Goal: Task Accomplishment & Management: Use online tool/utility

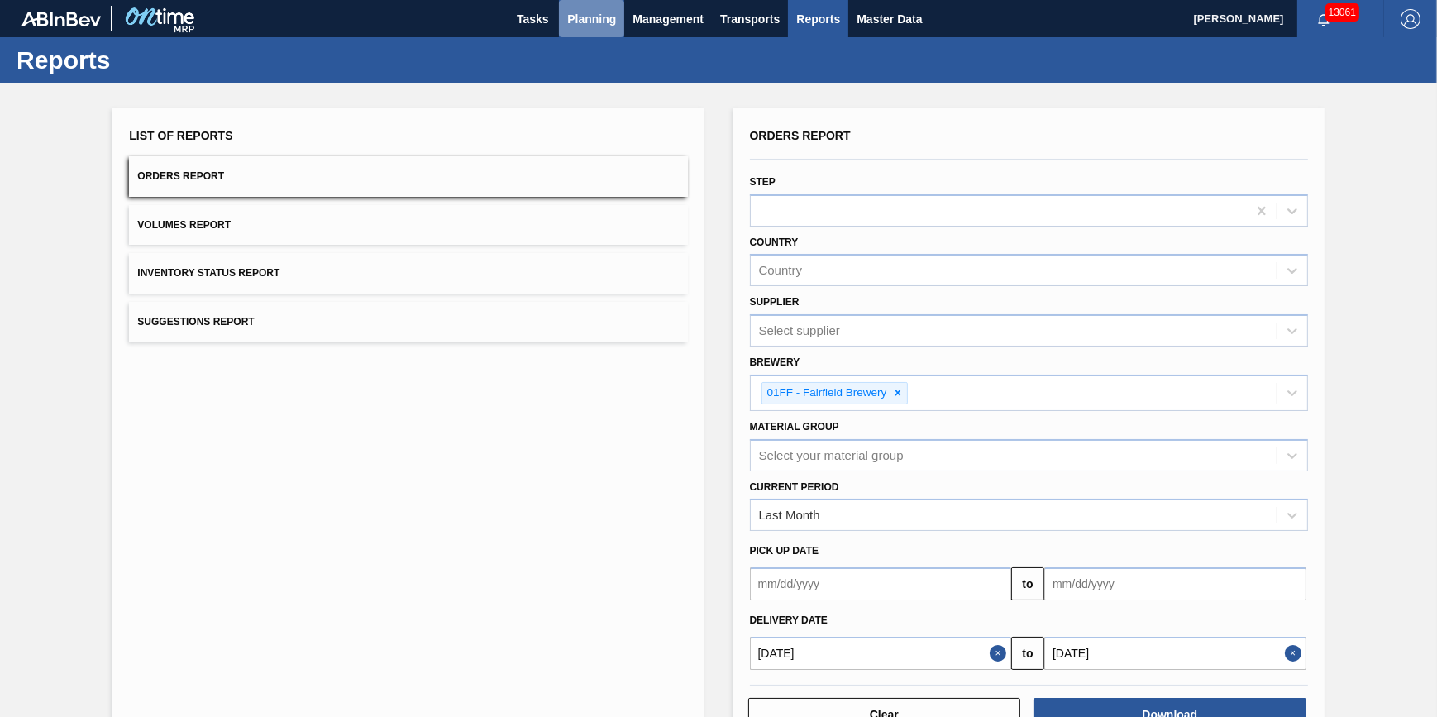
click at [595, 17] on span "Planning" at bounding box center [591, 19] width 49 height 20
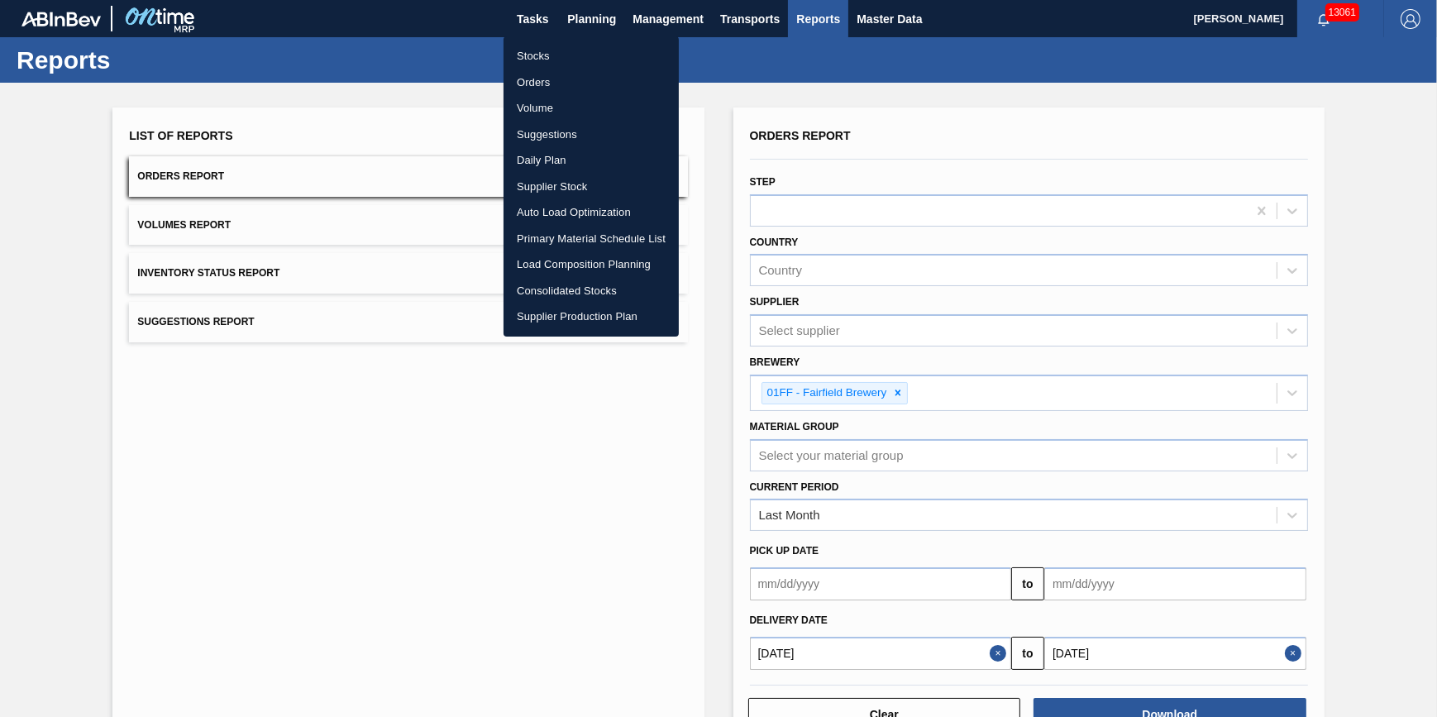
click at [580, 260] on li "Load Composition Planning" at bounding box center [590, 264] width 175 height 26
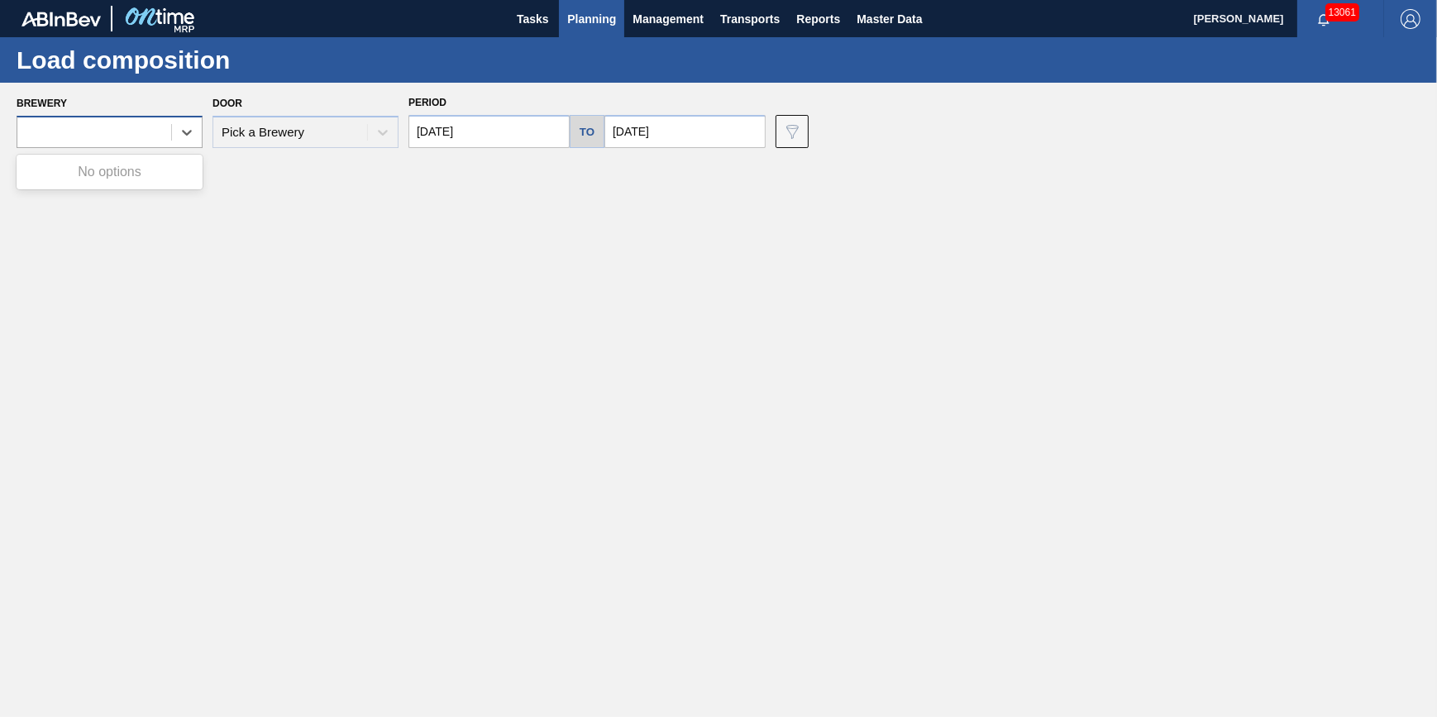
click at [156, 125] on div at bounding box center [94, 133] width 154 height 24
click at [309, 254] on main "Tasks Planning Management Transports Reports Master Data Jack Schuld 13061 Mark…" at bounding box center [718, 358] width 1437 height 717
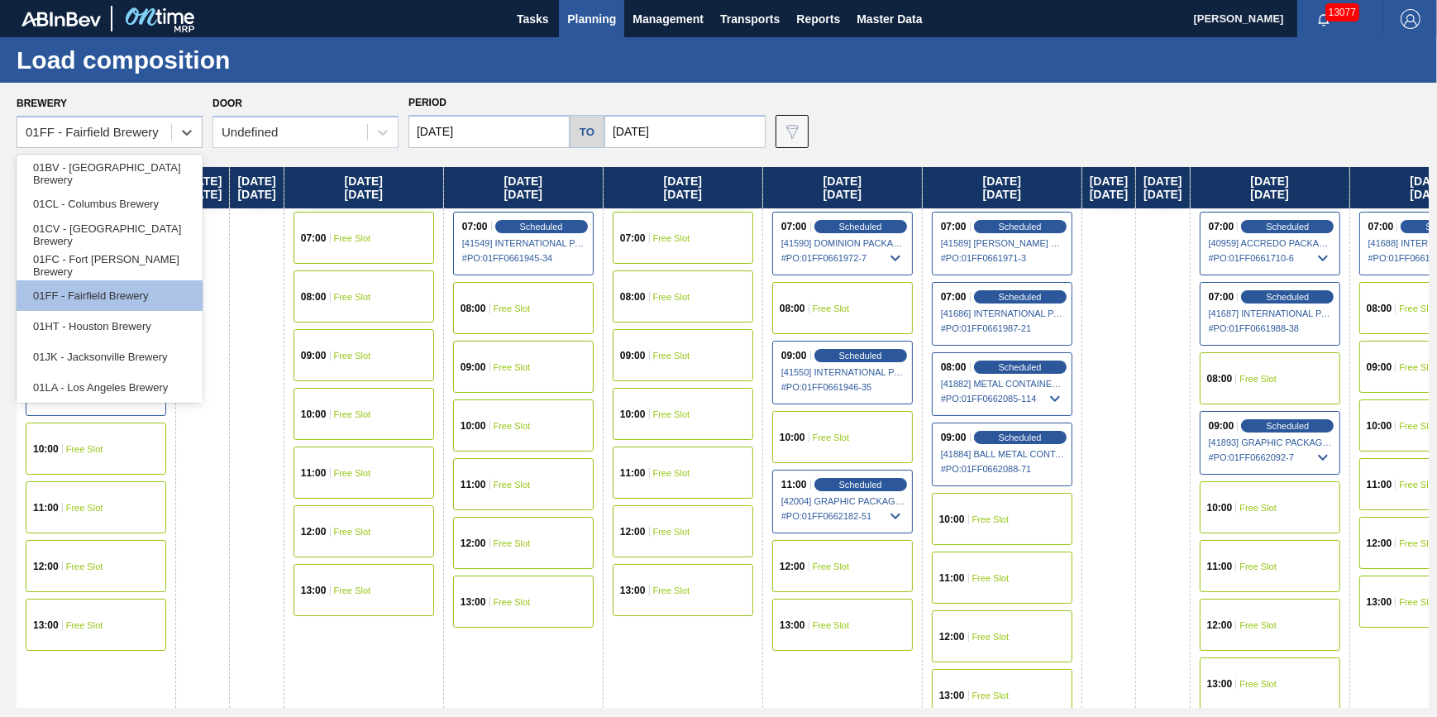
click at [124, 118] on div "01FF - Fairfield Brewery" at bounding box center [110, 132] width 186 height 32
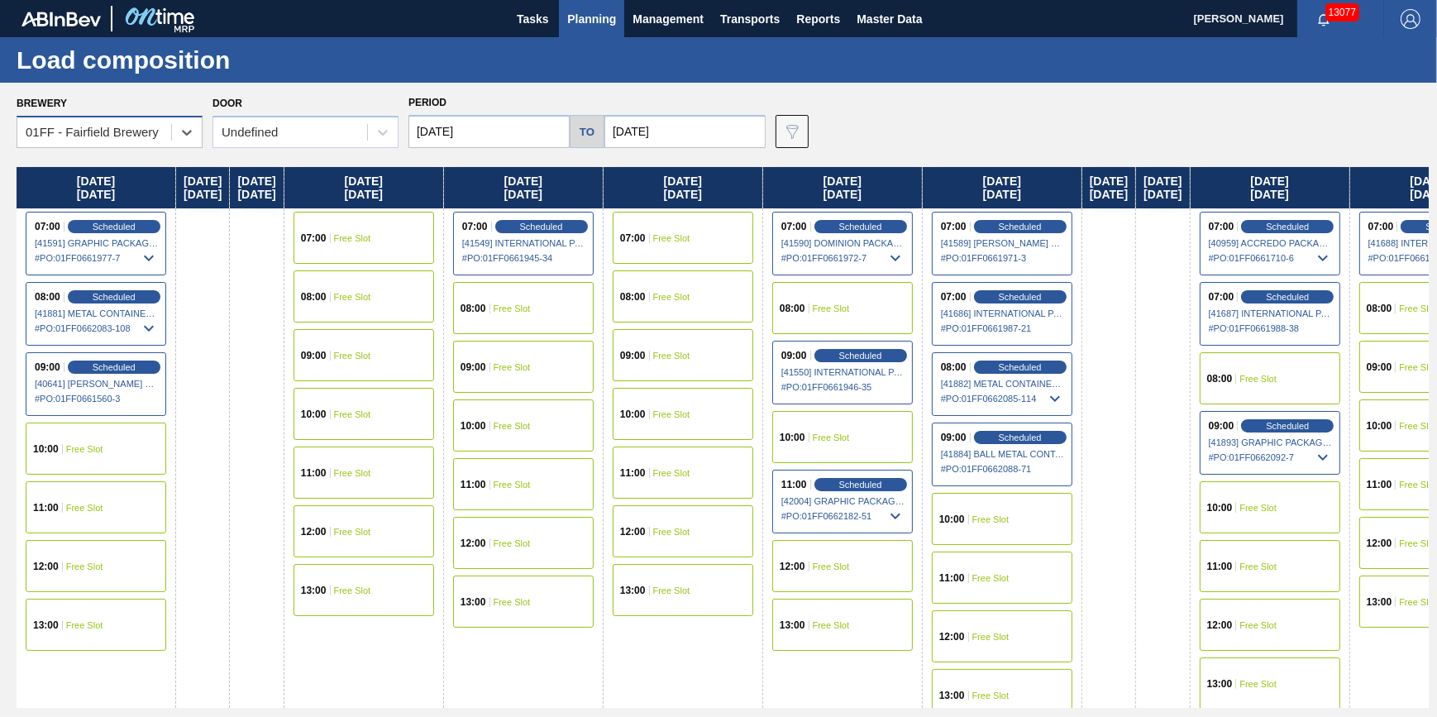
click at [124, 121] on div "01FF - Fairfield Brewery" at bounding box center [94, 133] width 154 height 24
click at [136, 139] on div "01FF - Fairfield Brewery" at bounding box center [92, 133] width 133 height 14
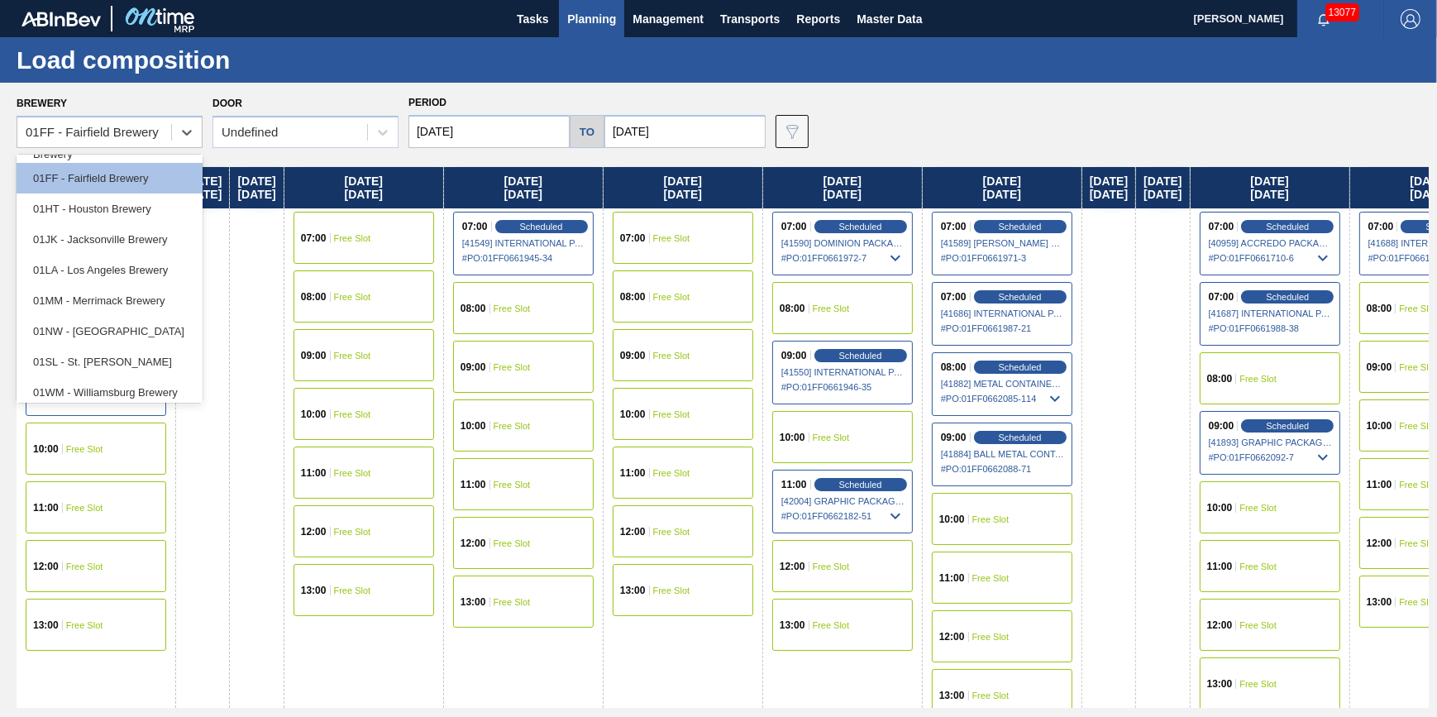
scroll to position [123, 0]
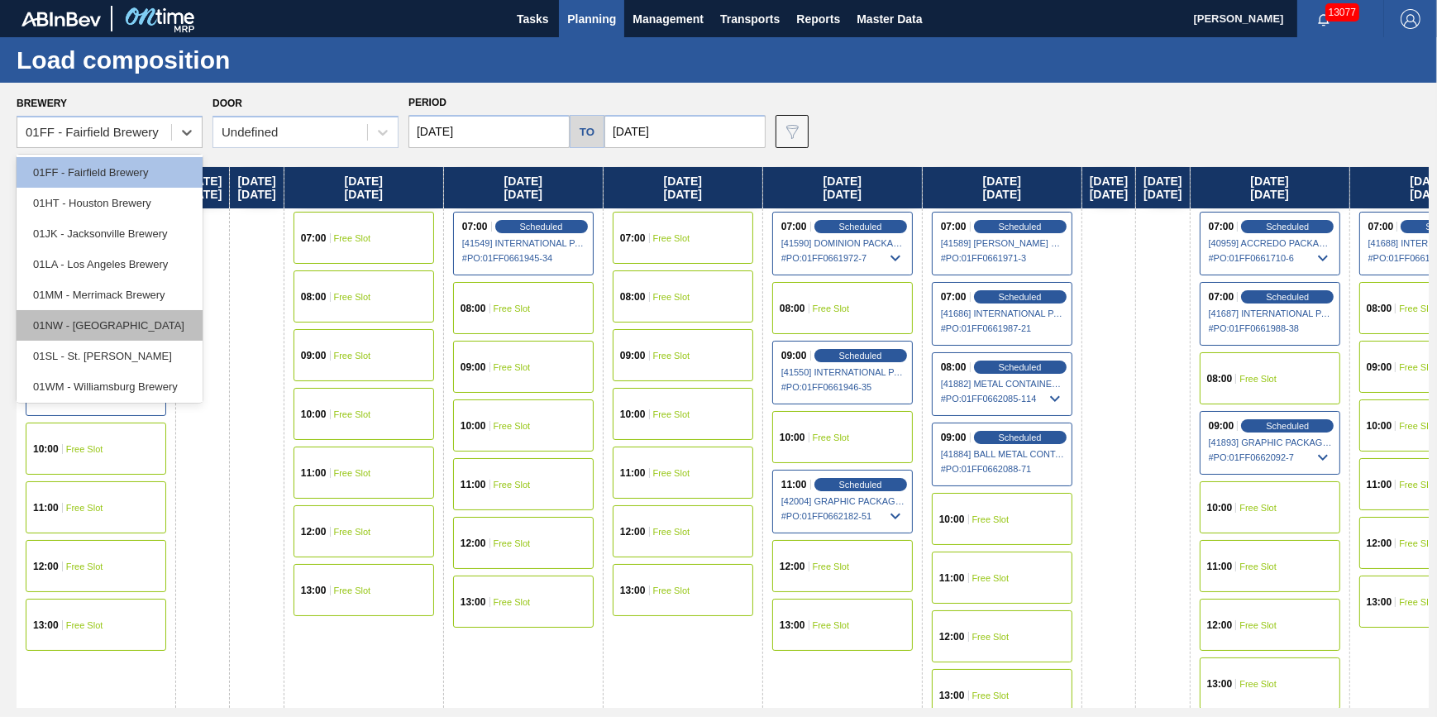
click at [158, 326] on div "01NW - Newark Brewery" at bounding box center [110, 325] width 186 height 31
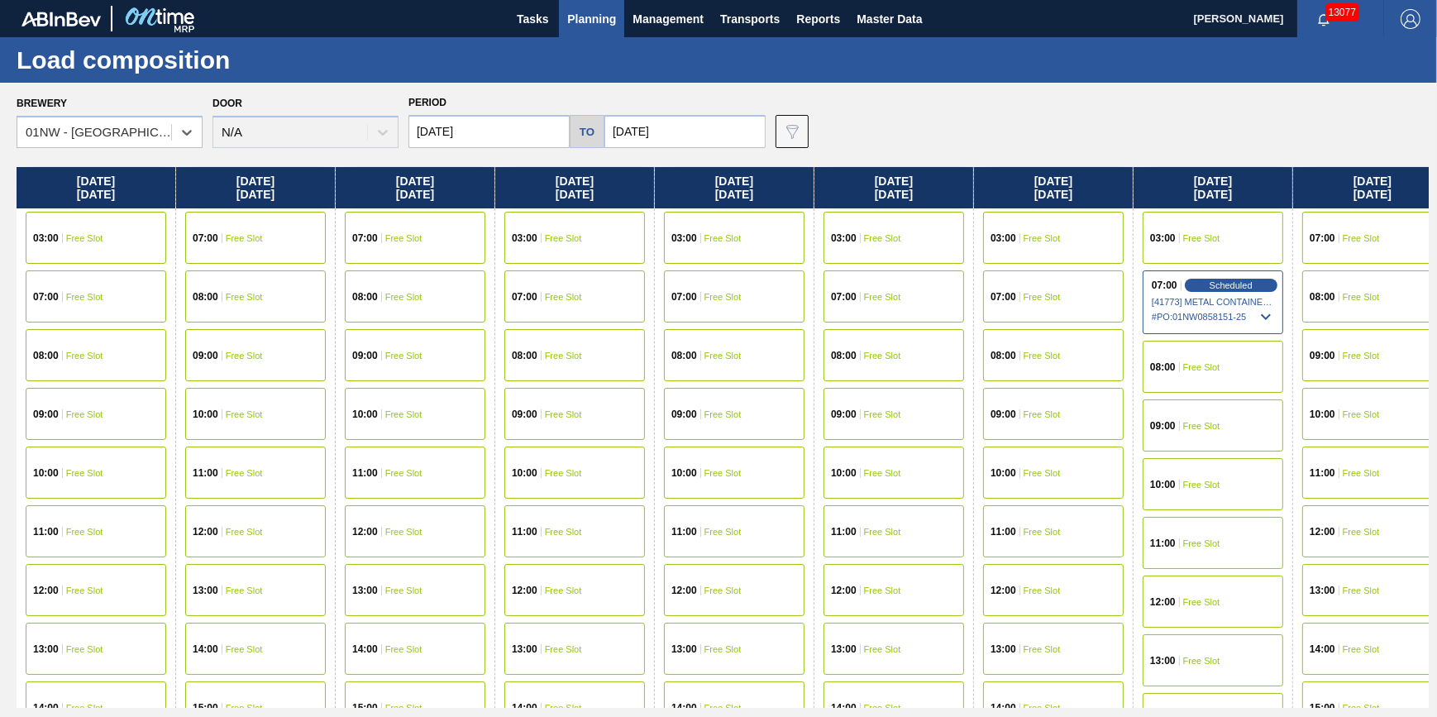
click at [1187, 303] on span "[41773] METAL CONTAINER CORPORATION - 0008219743" at bounding box center [1213, 302] width 124 height 10
click at [1237, 323] on span "# PO : 01NW0858151-25" at bounding box center [1213, 317] width 124 height 20
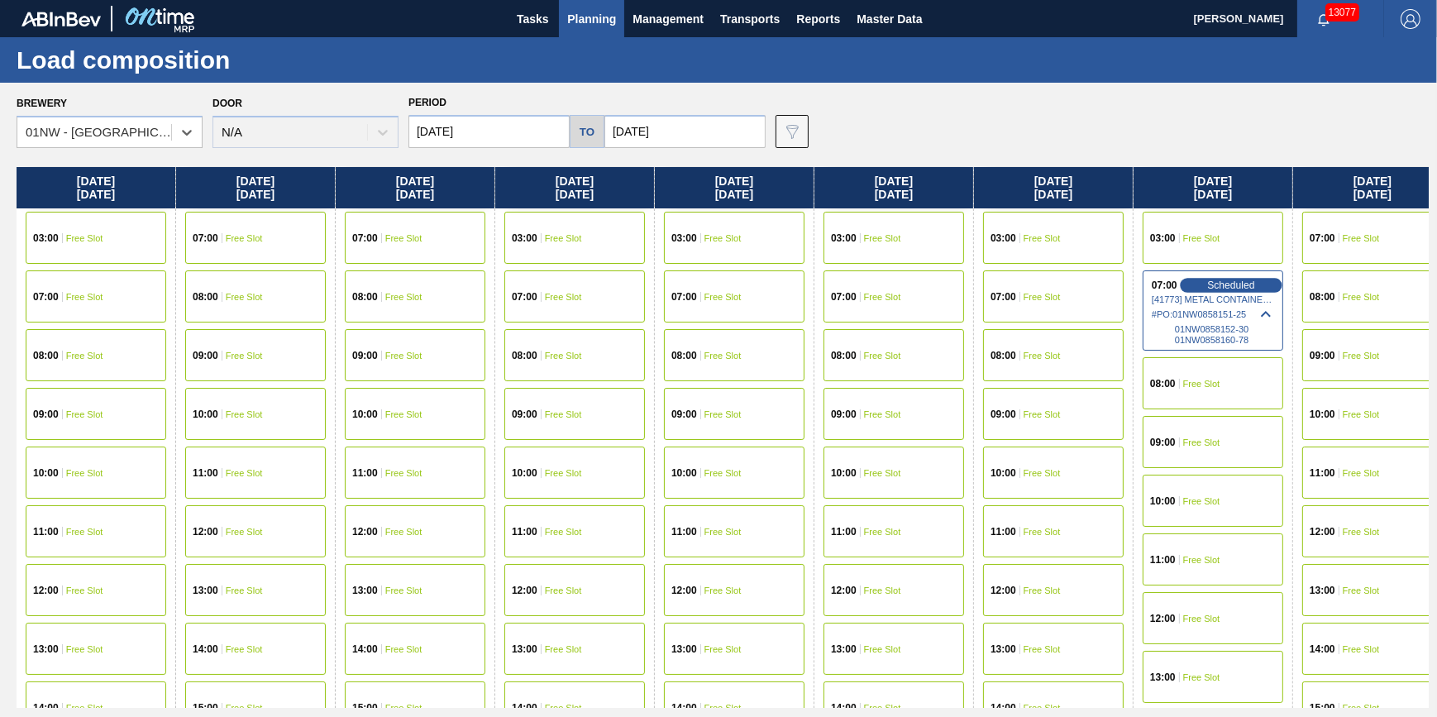
click at [1231, 287] on span "Scheduled" at bounding box center [1230, 284] width 47 height 11
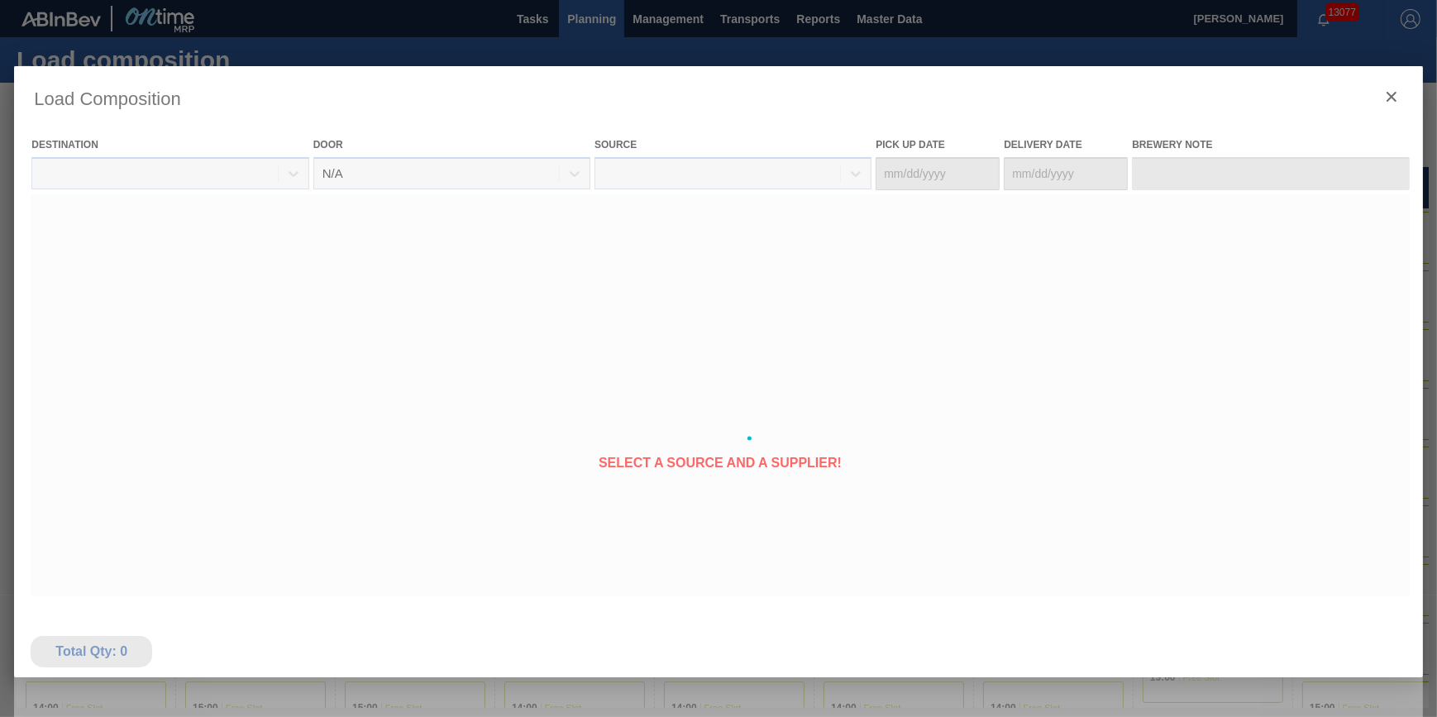
type Date "[DATE]"
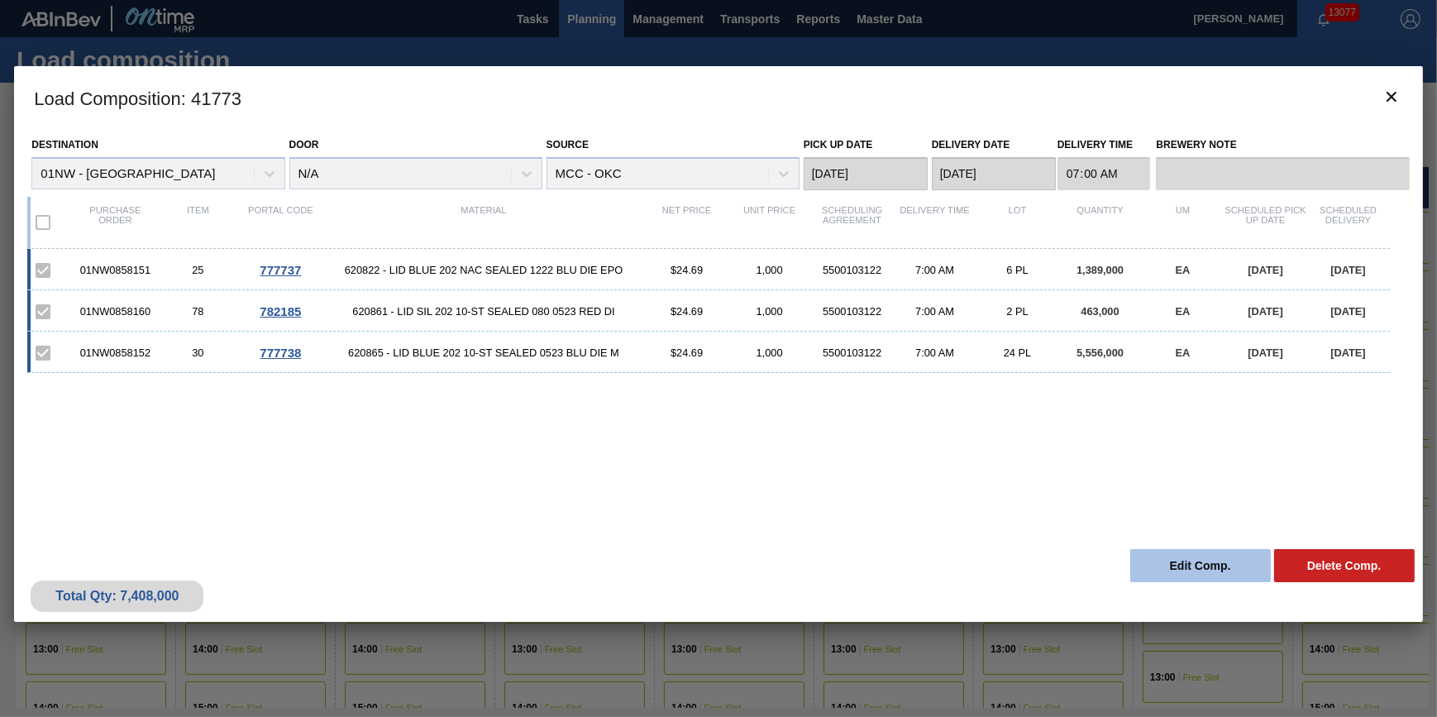
click at [1180, 557] on button "Edit Comp." at bounding box center [1200, 565] width 141 height 33
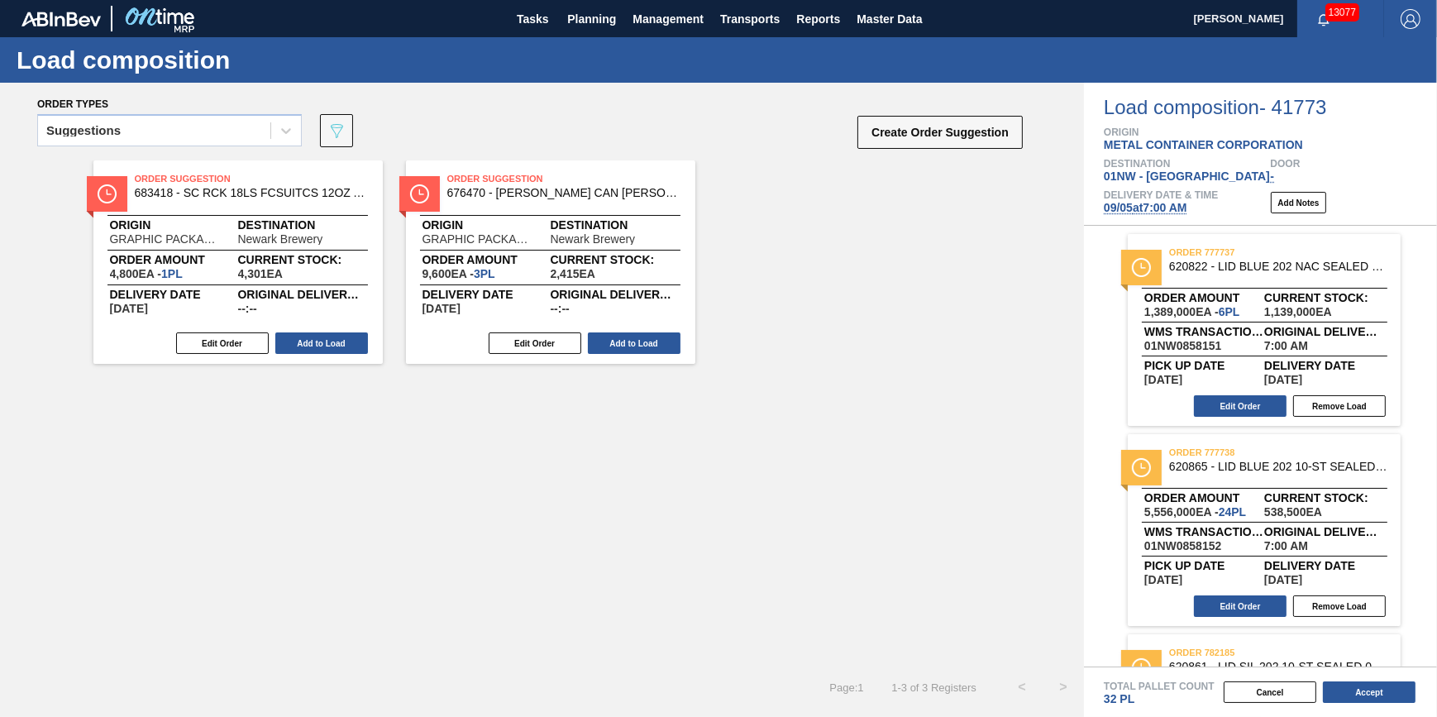
click at [1182, 214] on span "09/05 at 7:00 AM" at bounding box center [1144, 207] width 83 height 13
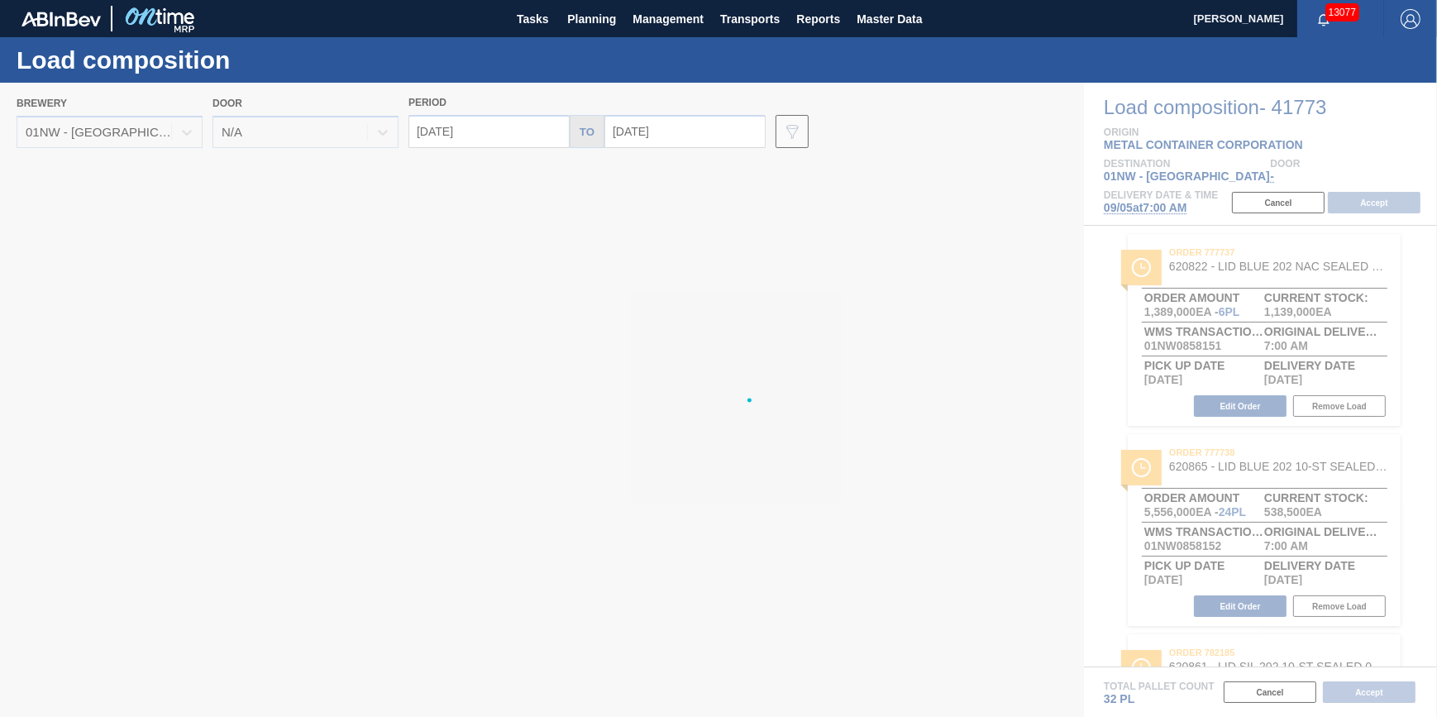
type input "[DATE]"
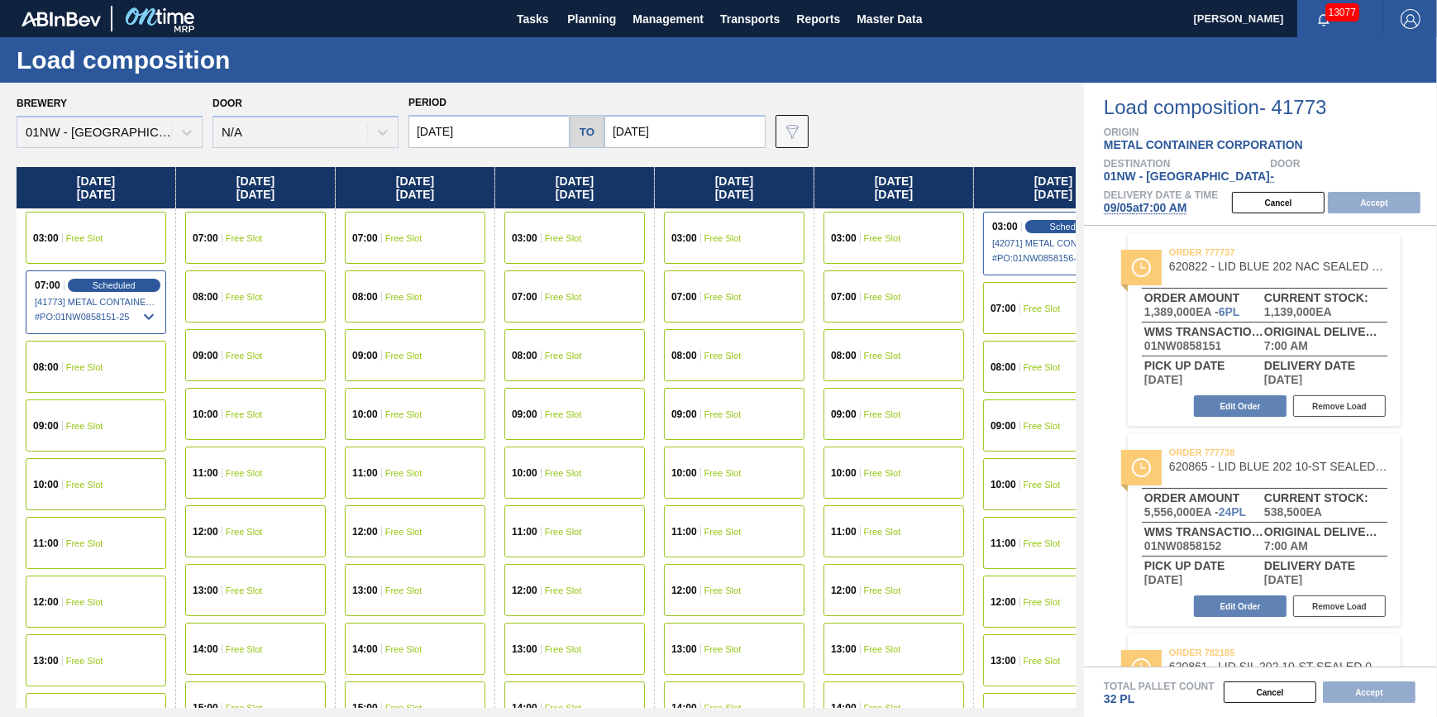
click at [112, 384] on div "08:00 Free Slot" at bounding box center [96, 367] width 141 height 52
click at [1355, 205] on button "Accept" at bounding box center [1373, 202] width 93 height 21
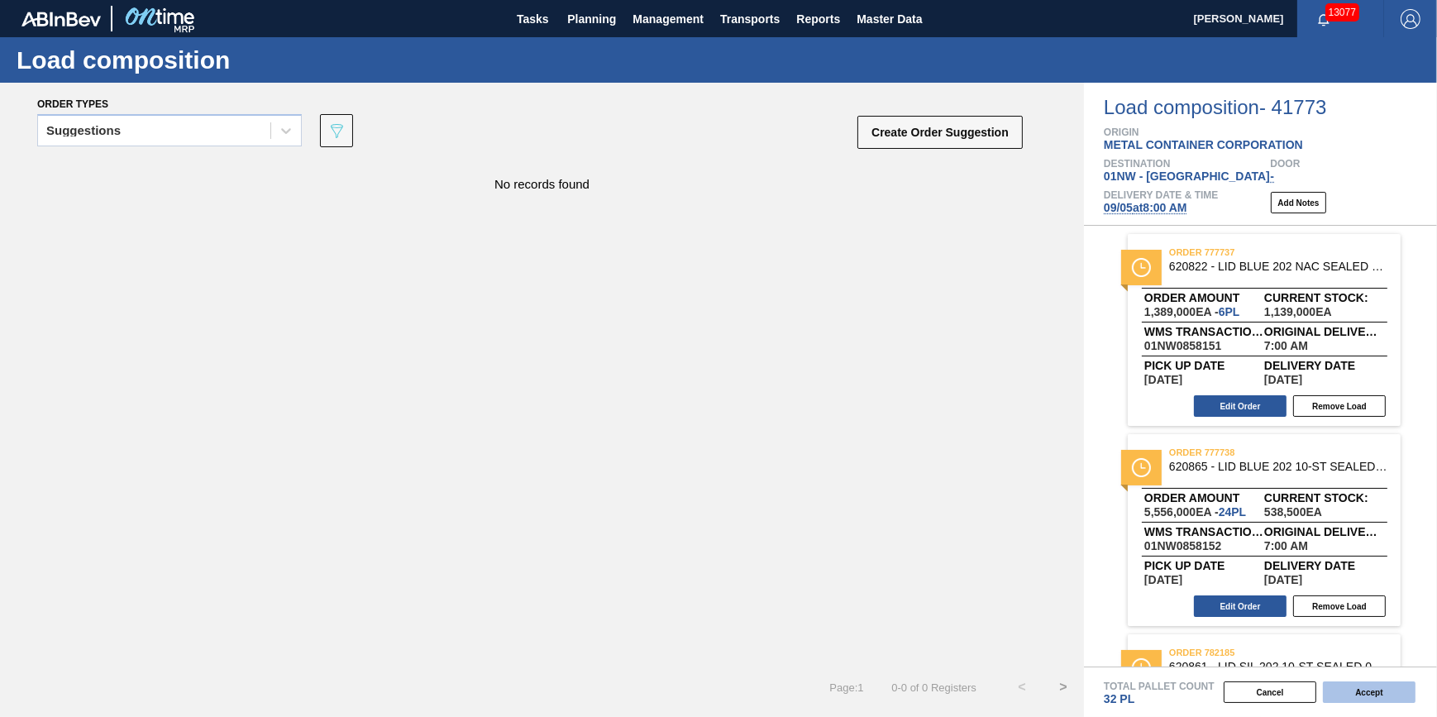
click at [1346, 689] on button "Accept" at bounding box center [1368, 691] width 93 height 21
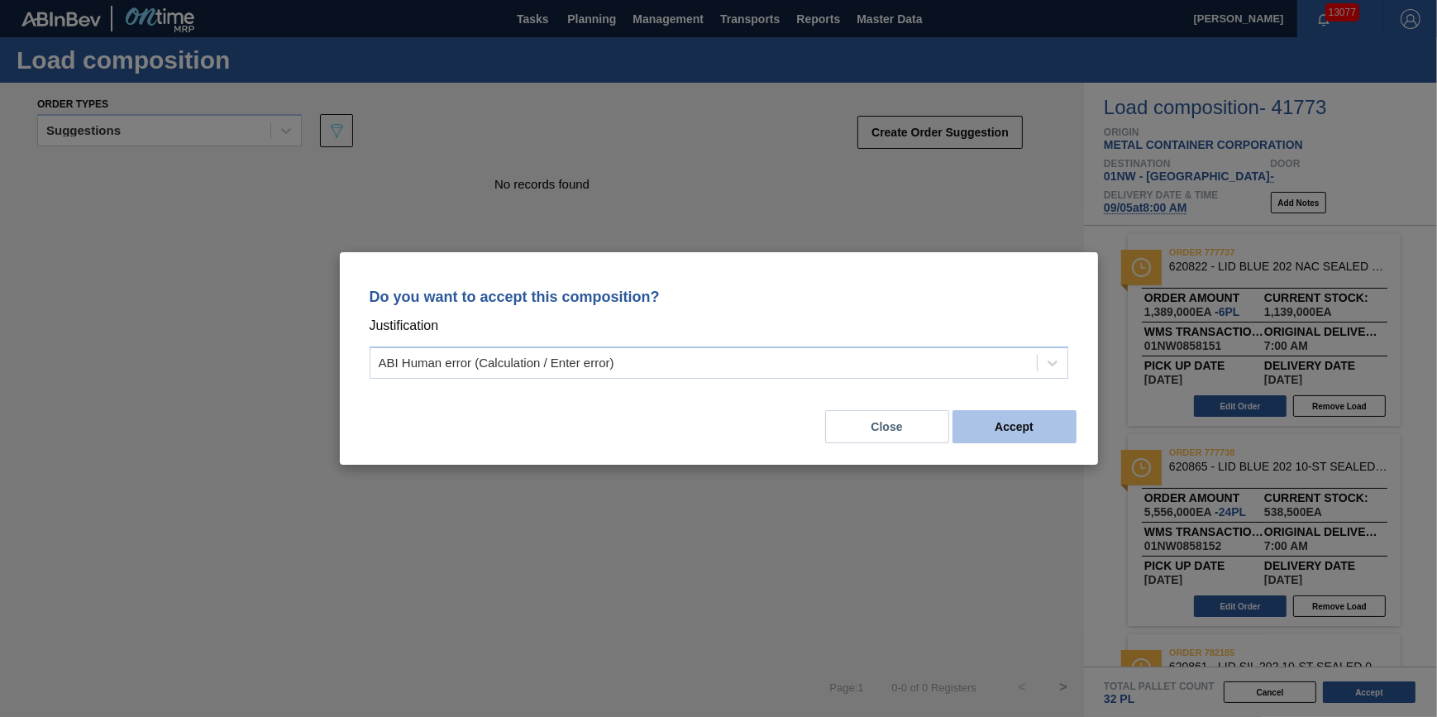
click at [1038, 438] on button "Accept" at bounding box center [1014, 426] width 124 height 33
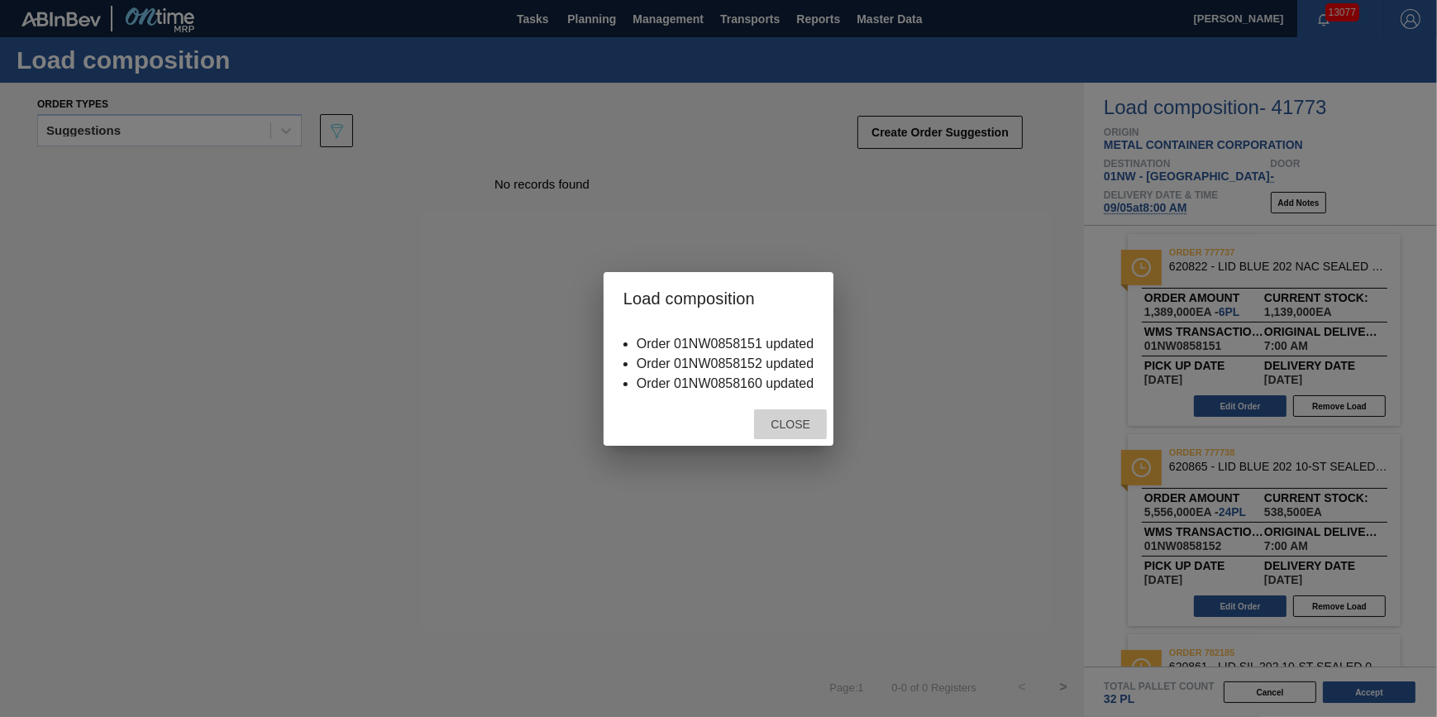
click at [811, 423] on span "Close" at bounding box center [789, 423] width 65 height 13
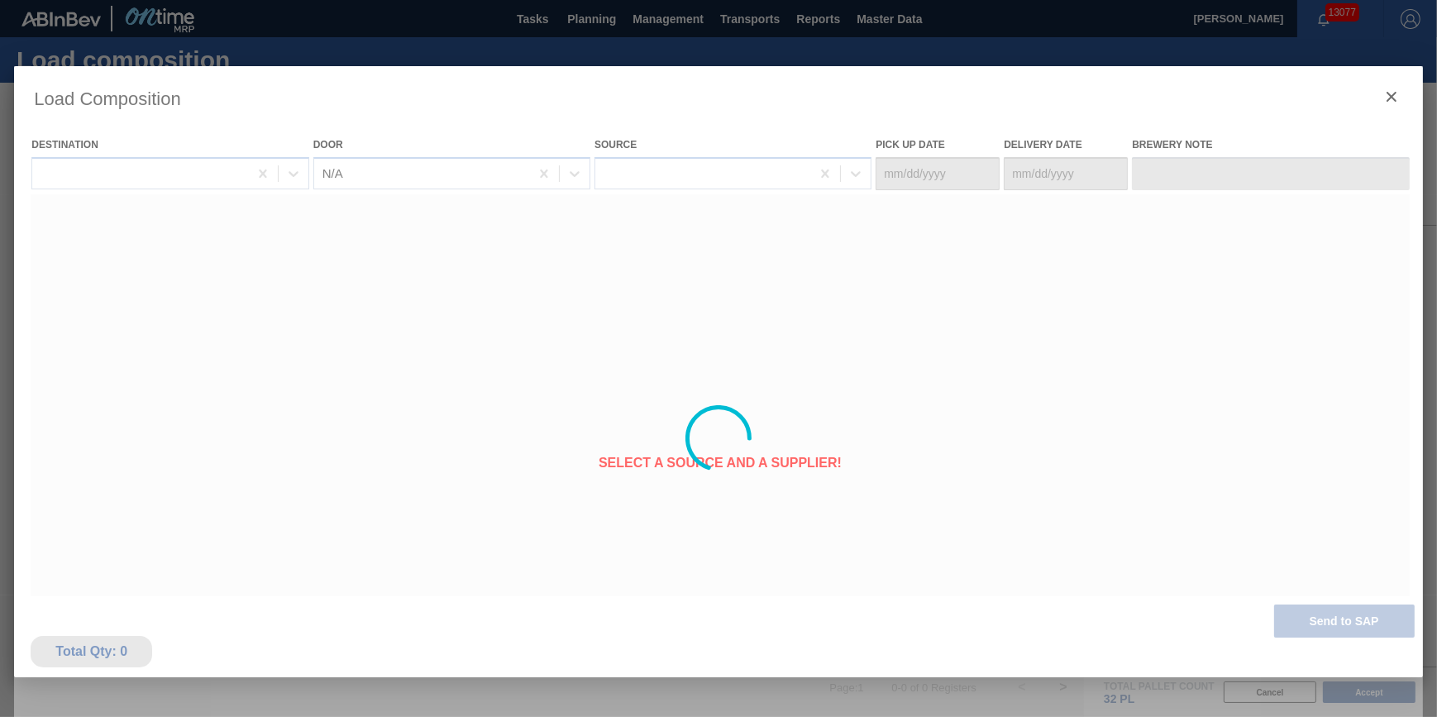
type Date "[DATE]"
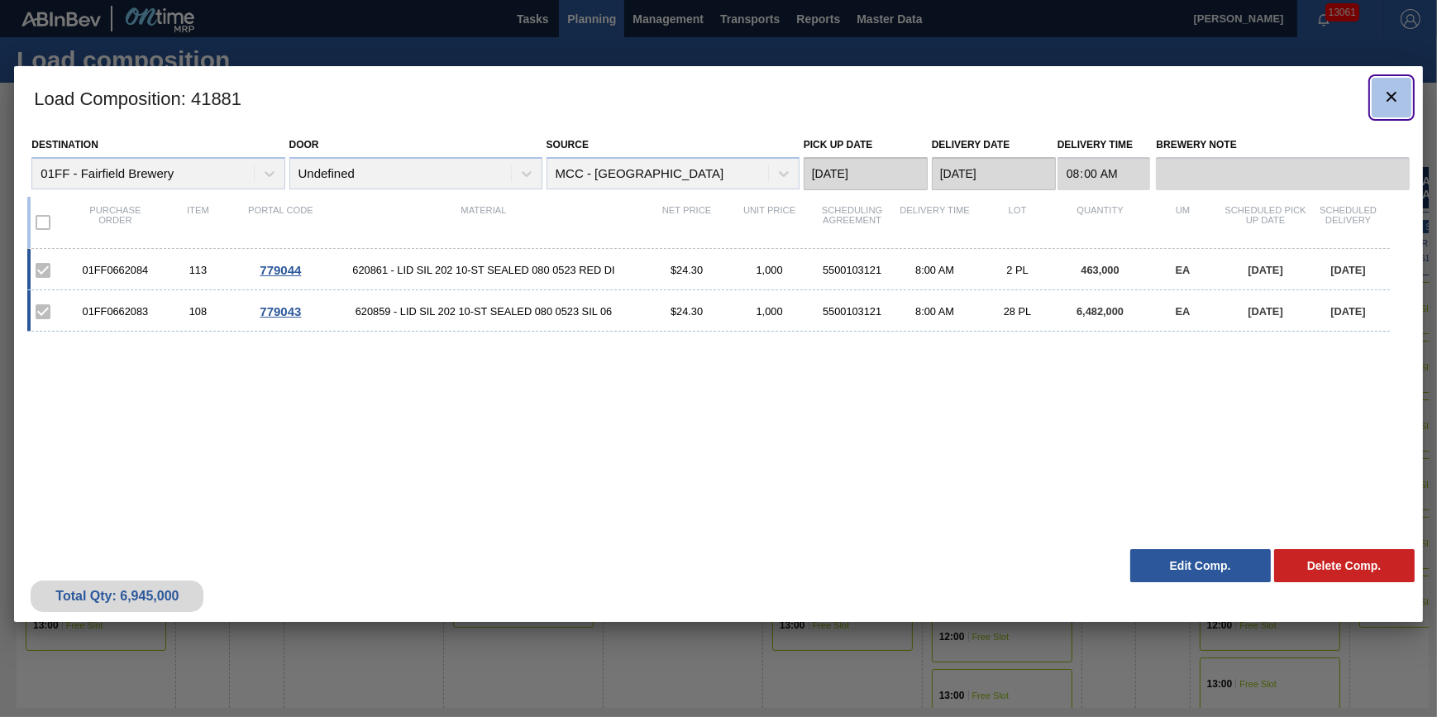
click at [1386, 99] on icon "botão de ícone" at bounding box center [1391, 97] width 20 height 20
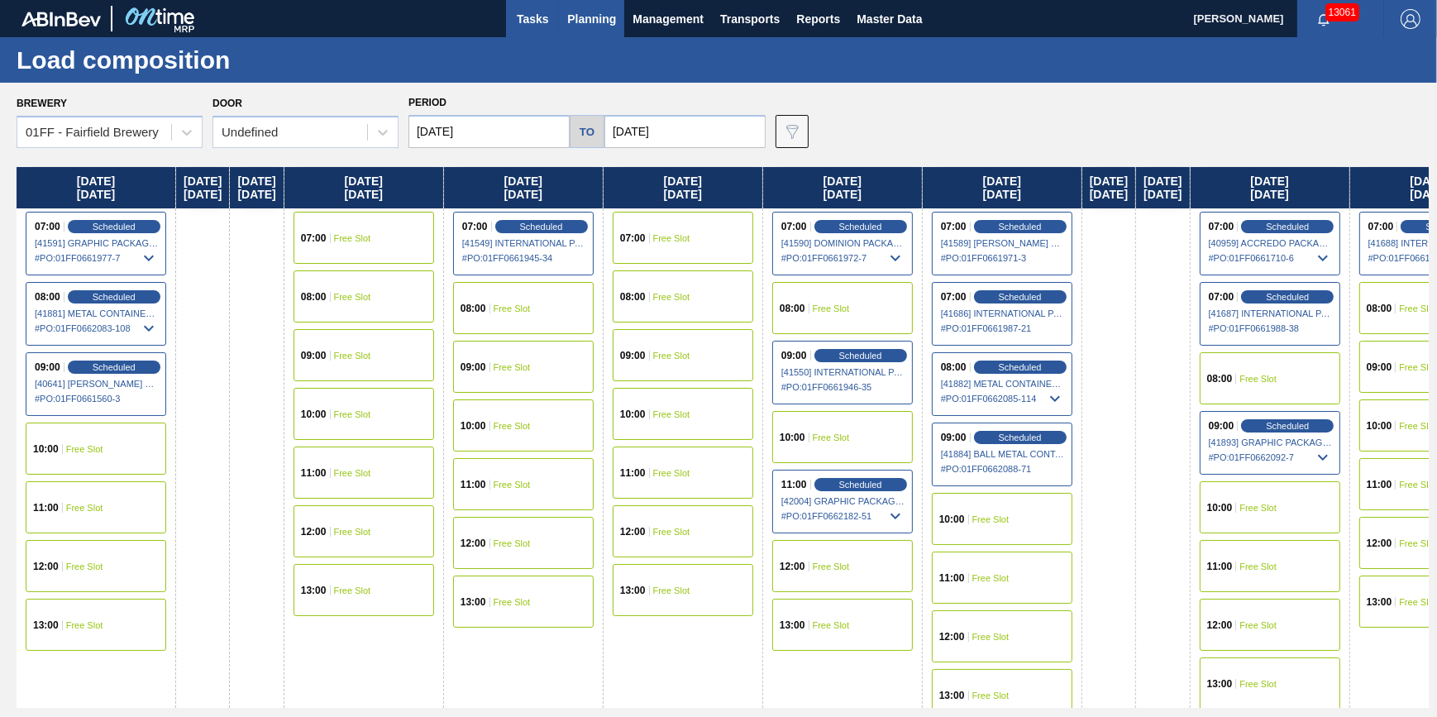
click at [520, 10] on span "Tasks" at bounding box center [532, 19] width 36 height 20
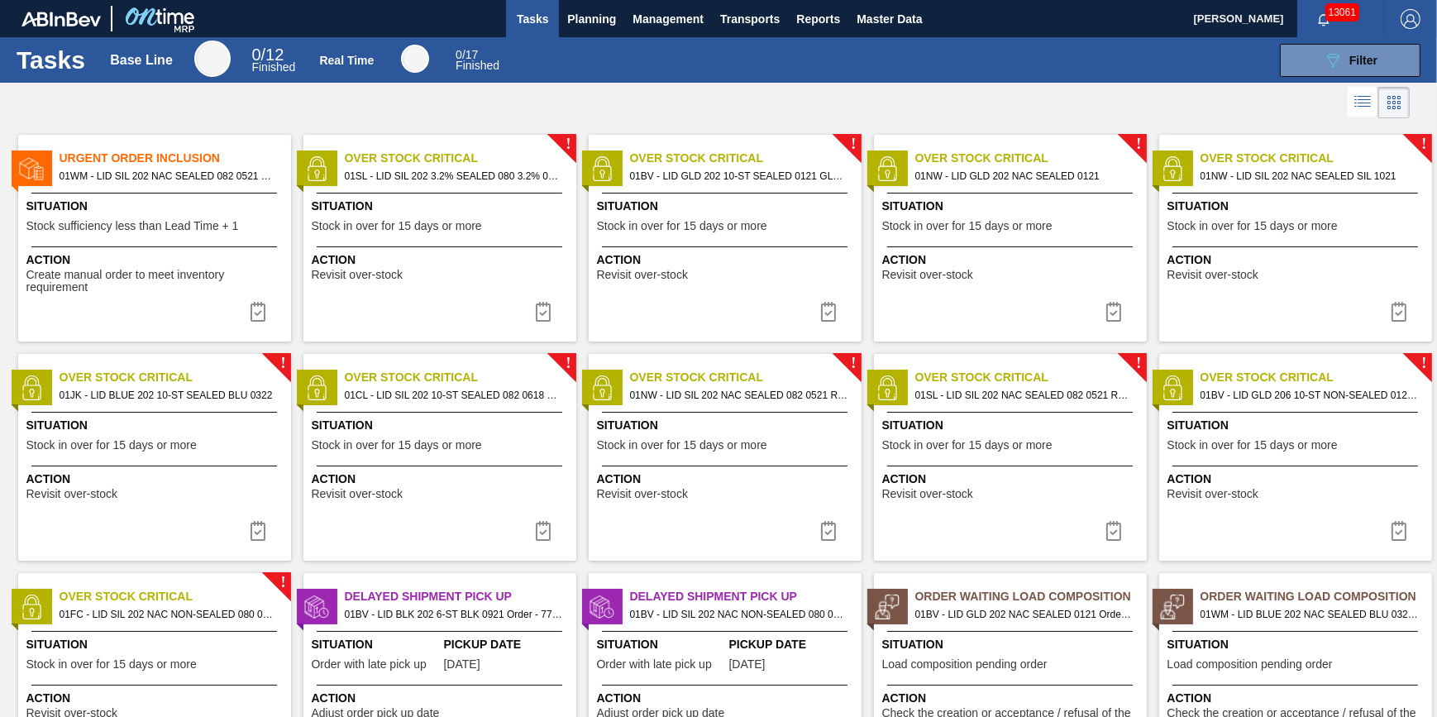
click at [202, 230] on span "Stock sufficiency less than Lead Time + 1" at bounding box center [132, 226] width 212 height 12
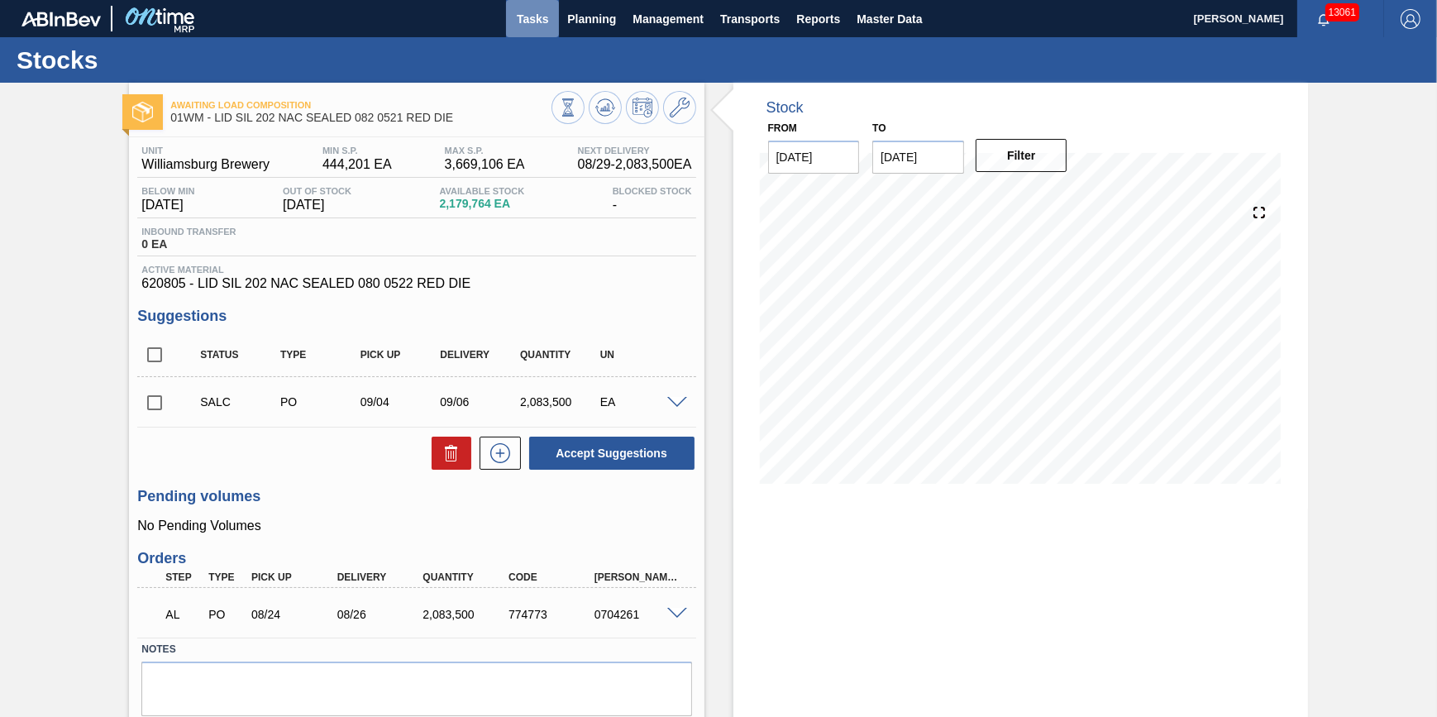
click at [509, 23] on button "Tasks" at bounding box center [532, 18] width 53 height 37
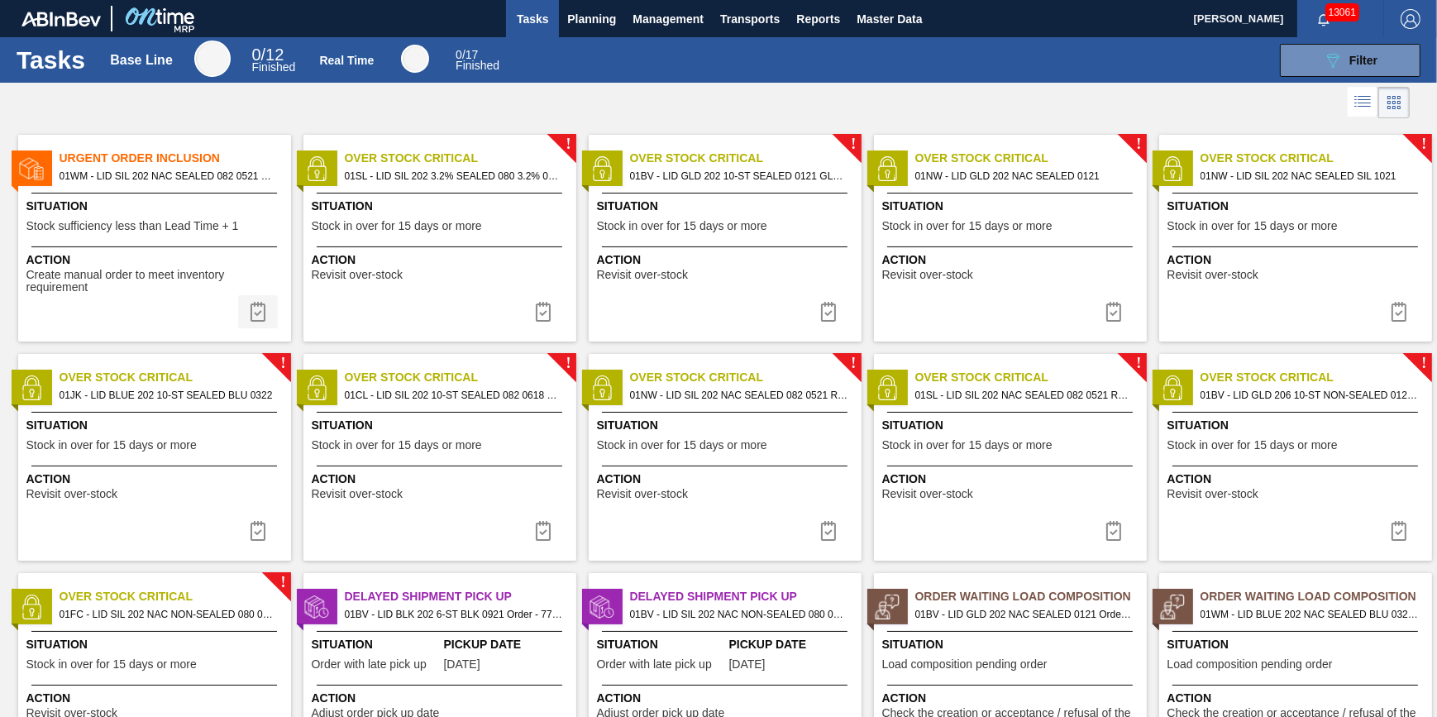
click at [256, 317] on img at bounding box center [258, 312] width 20 height 20
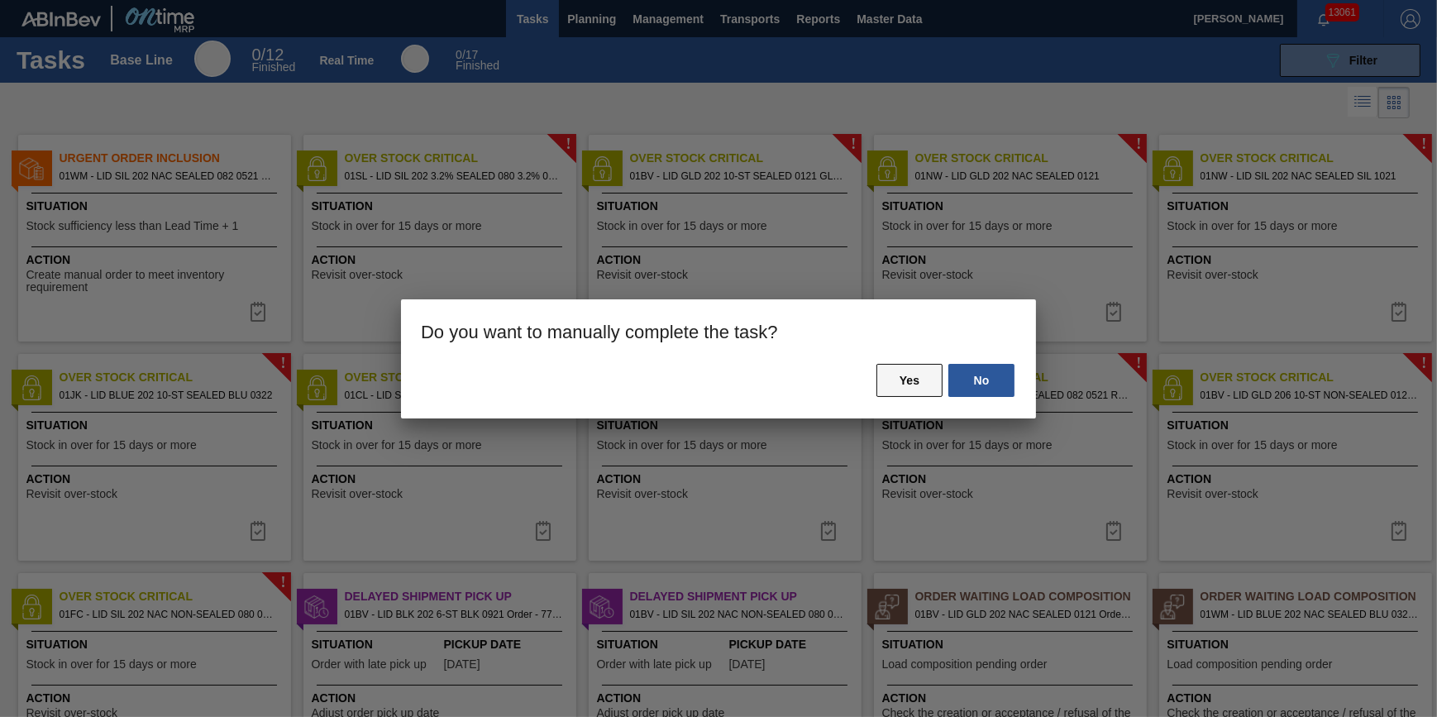
click at [894, 381] on button "Yes" at bounding box center [909, 380] width 66 height 33
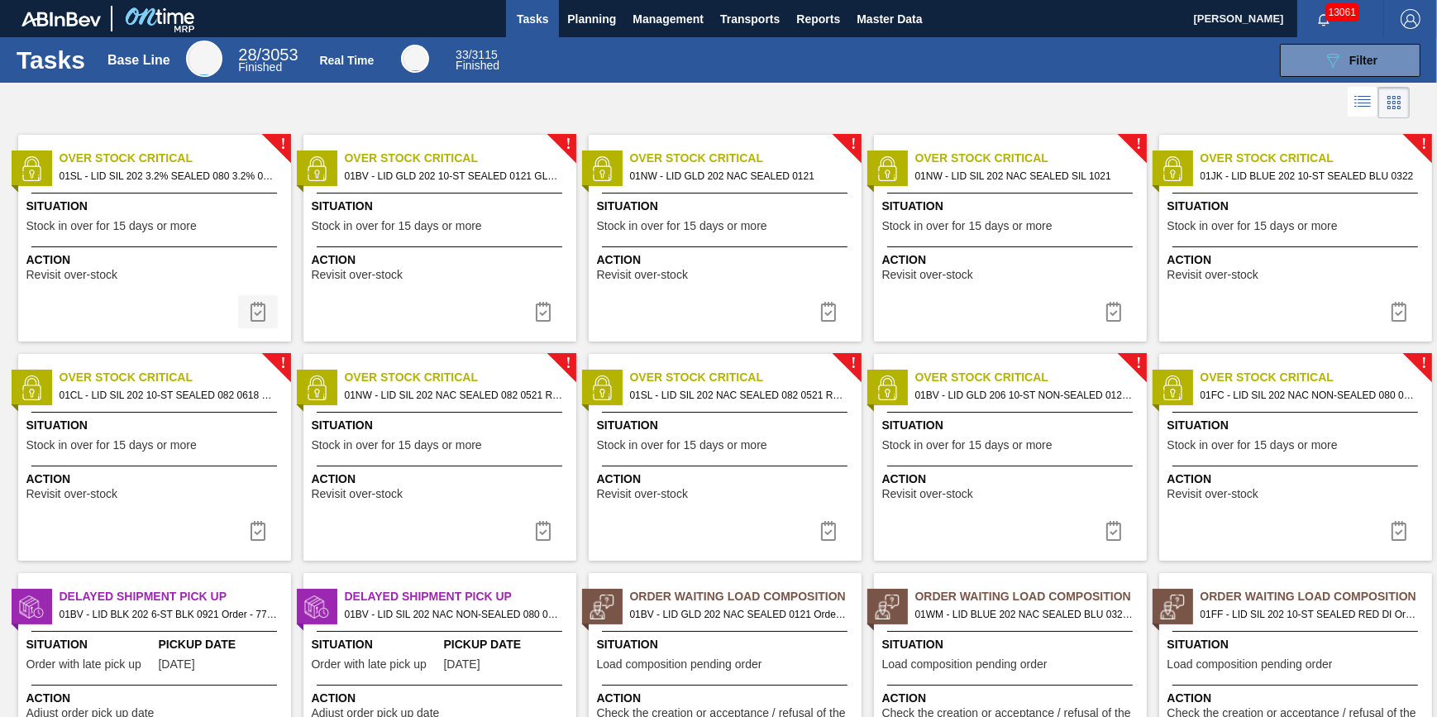
click at [255, 320] on img at bounding box center [258, 312] width 20 height 20
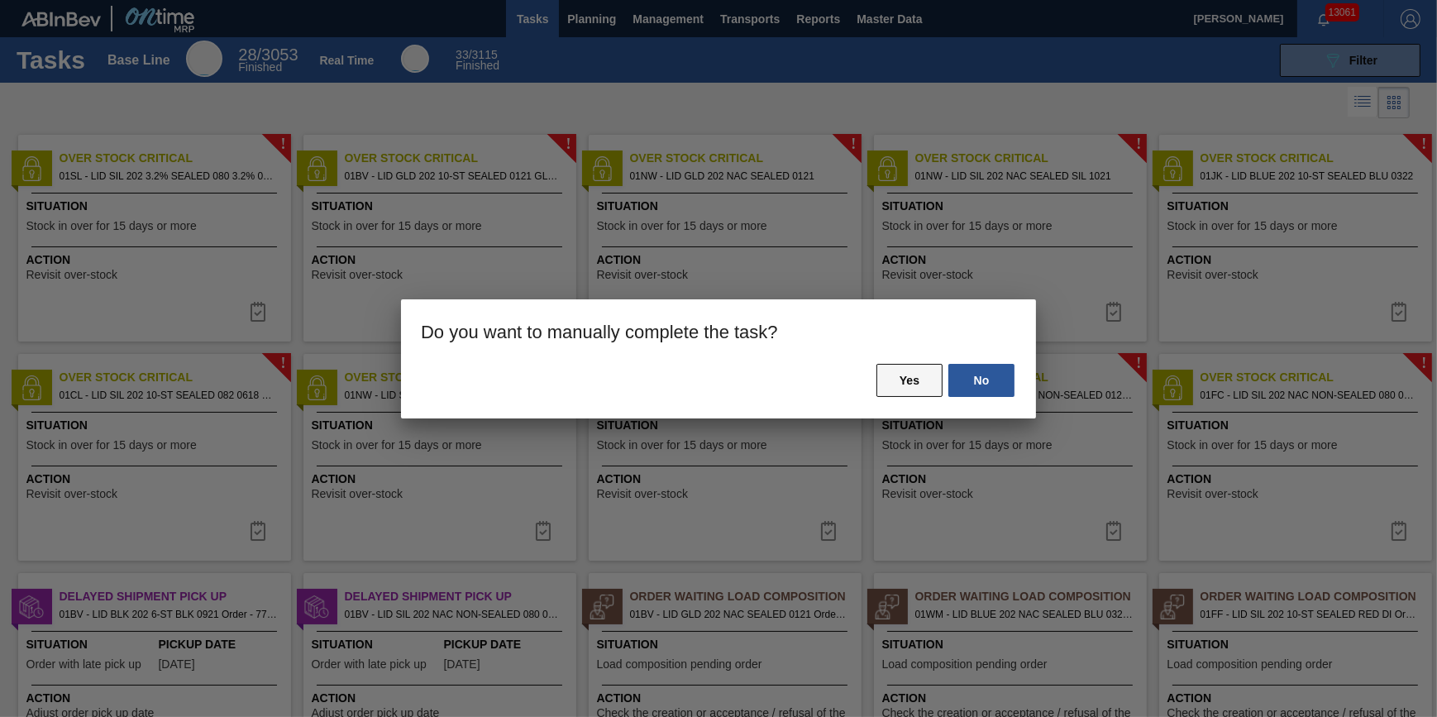
click at [910, 380] on button "Yes" at bounding box center [909, 380] width 66 height 33
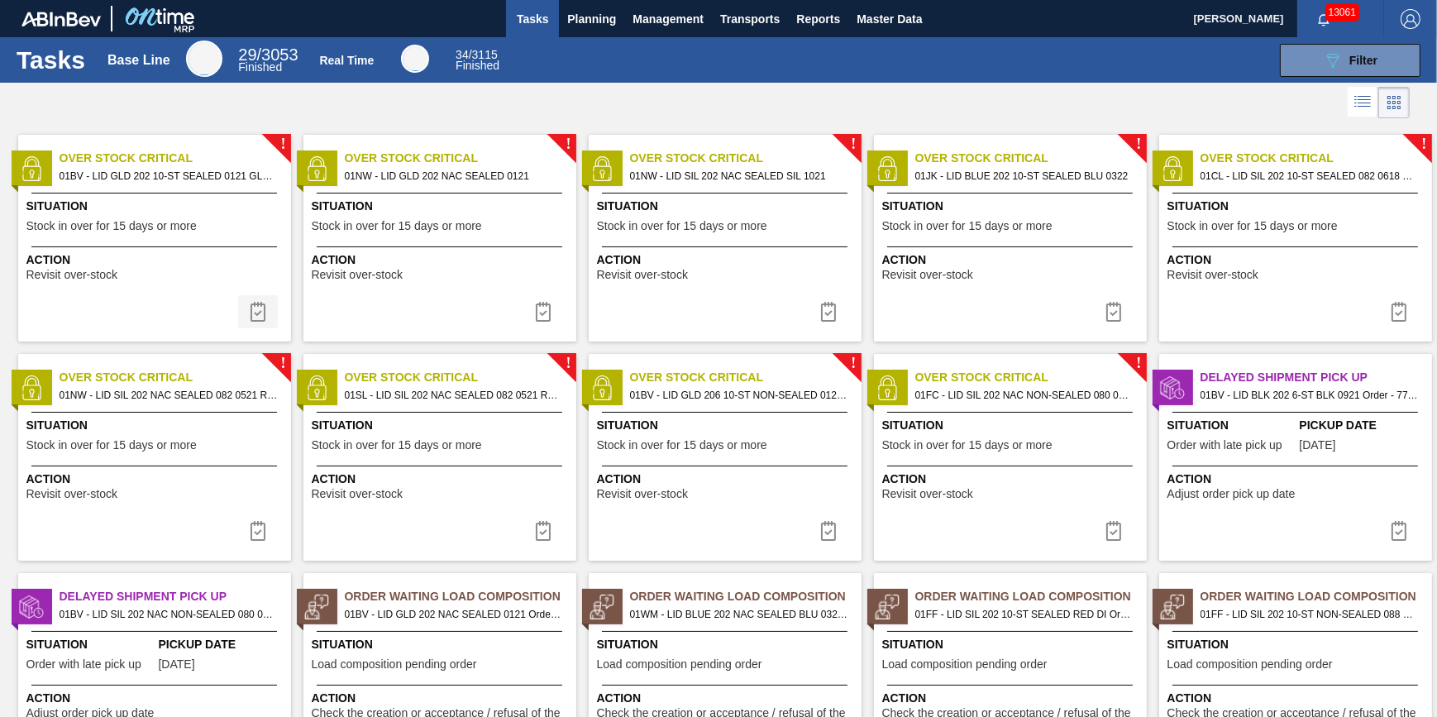
click at [252, 305] on img at bounding box center [258, 312] width 20 height 20
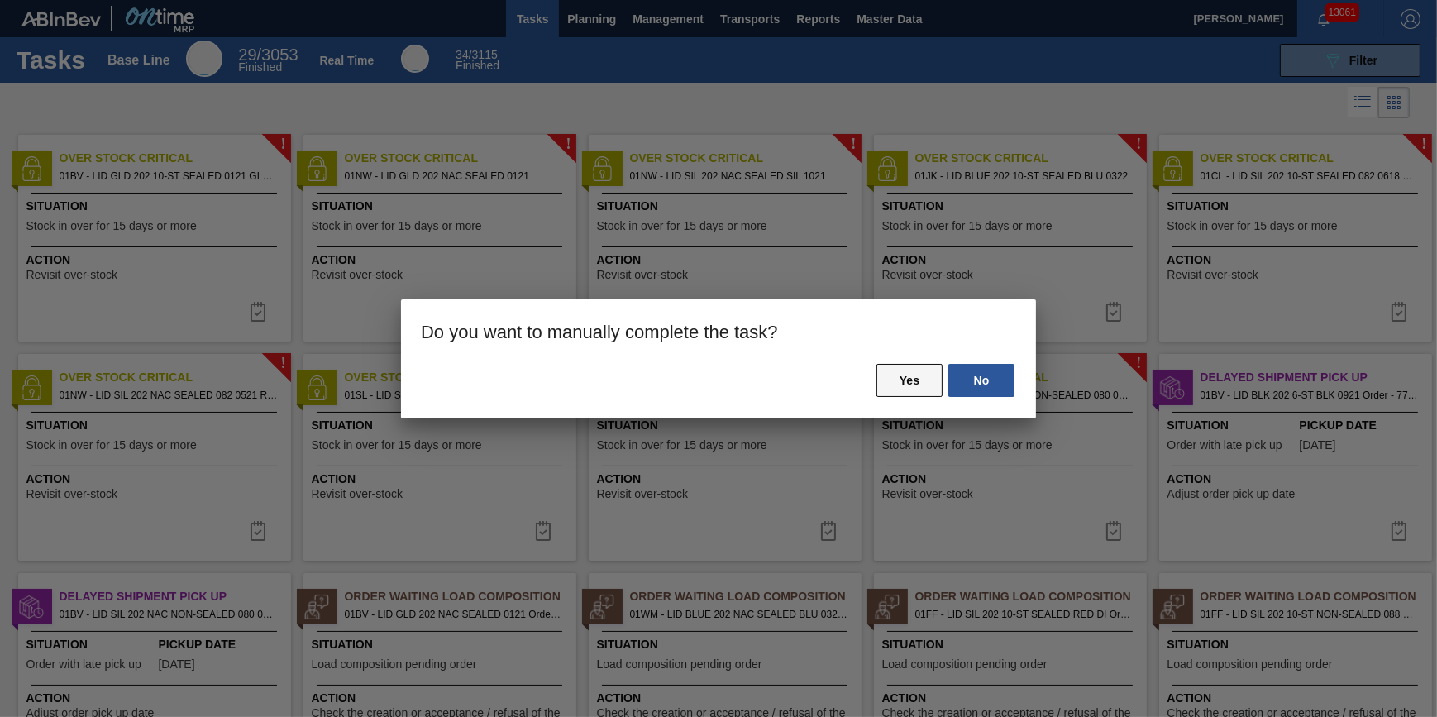
click at [897, 384] on button "Yes" at bounding box center [909, 380] width 66 height 33
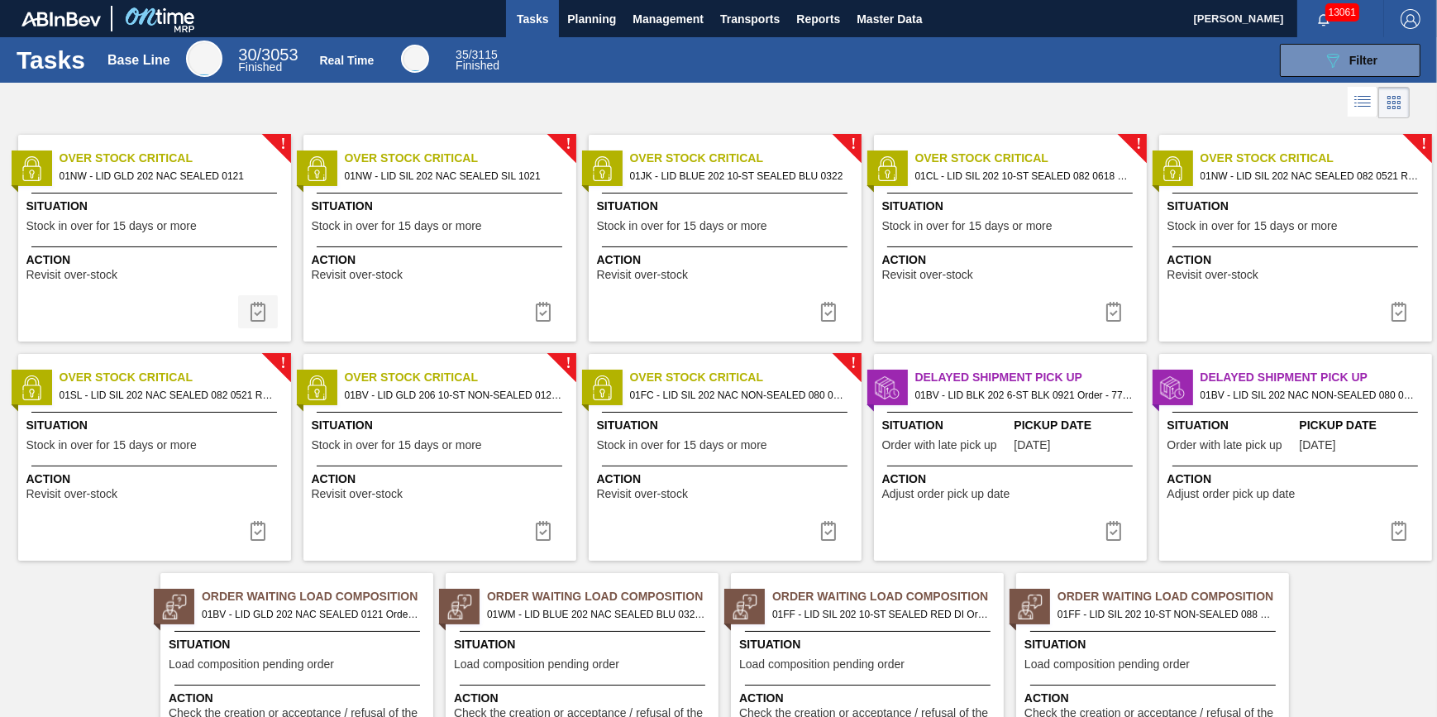
click at [262, 317] on img at bounding box center [258, 312] width 20 height 20
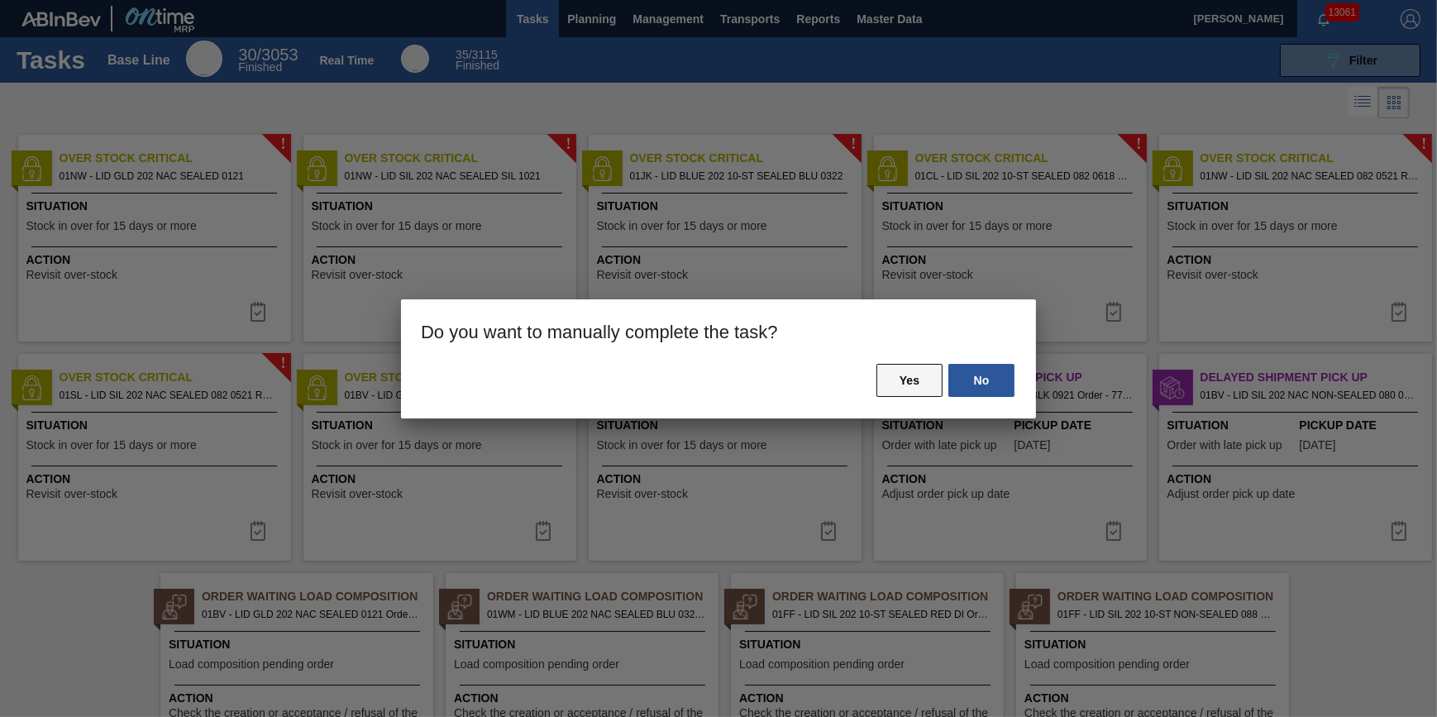
click at [895, 378] on button "Yes" at bounding box center [909, 380] width 66 height 33
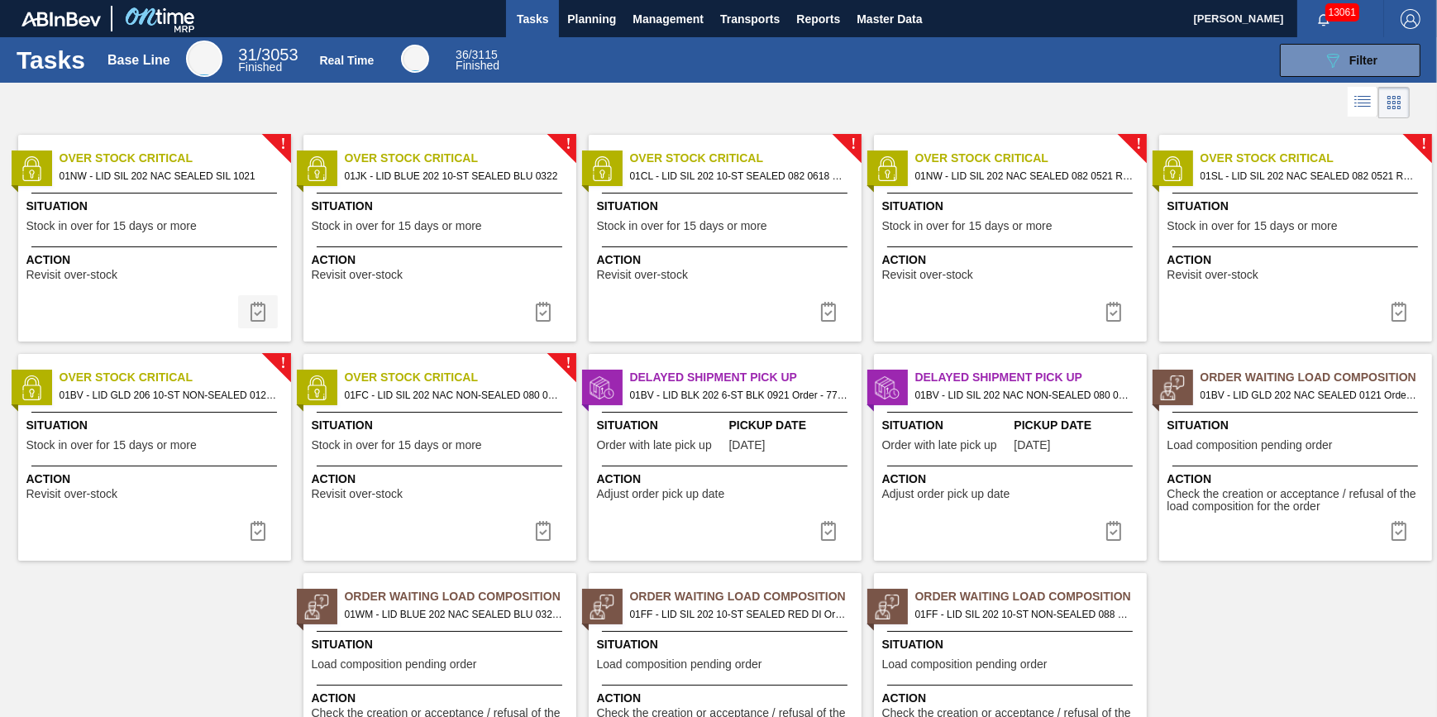
click at [269, 303] on button at bounding box center [258, 311] width 40 height 33
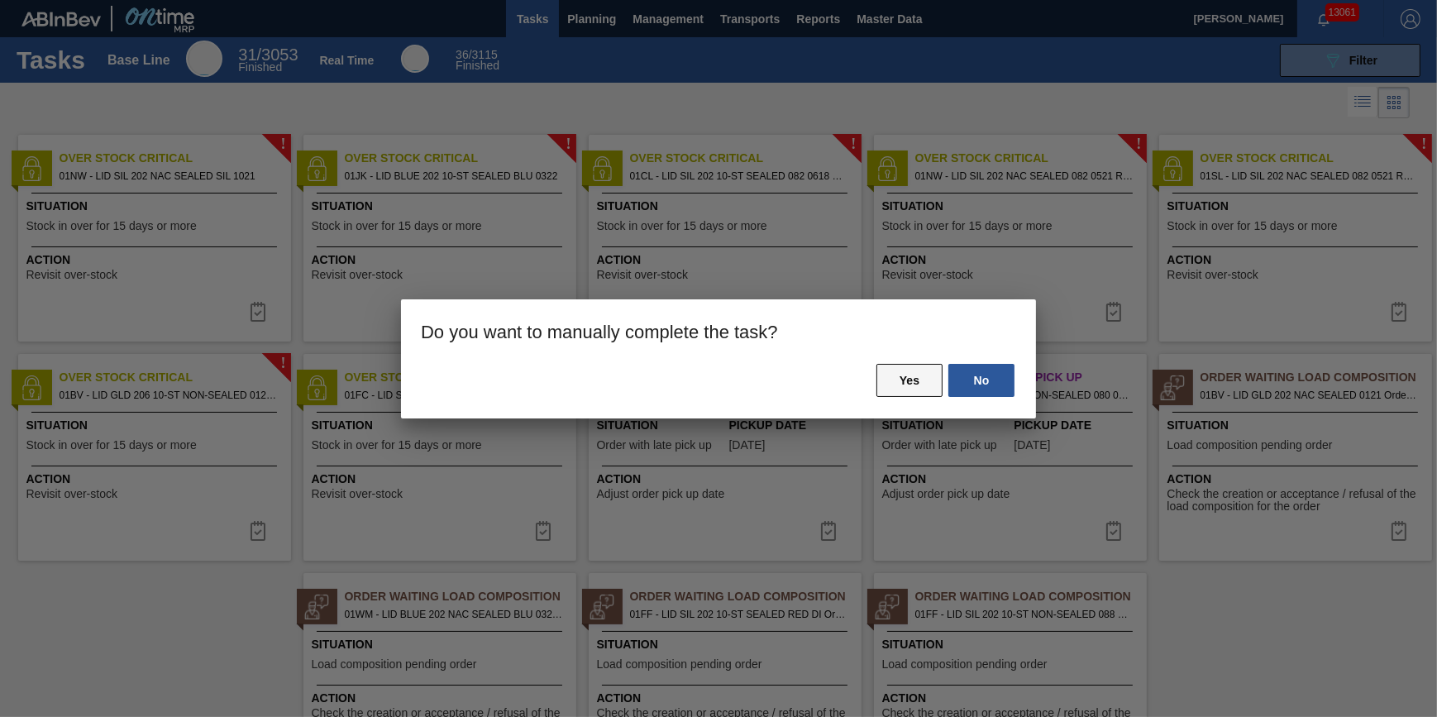
click at [896, 384] on button "Yes" at bounding box center [909, 380] width 66 height 33
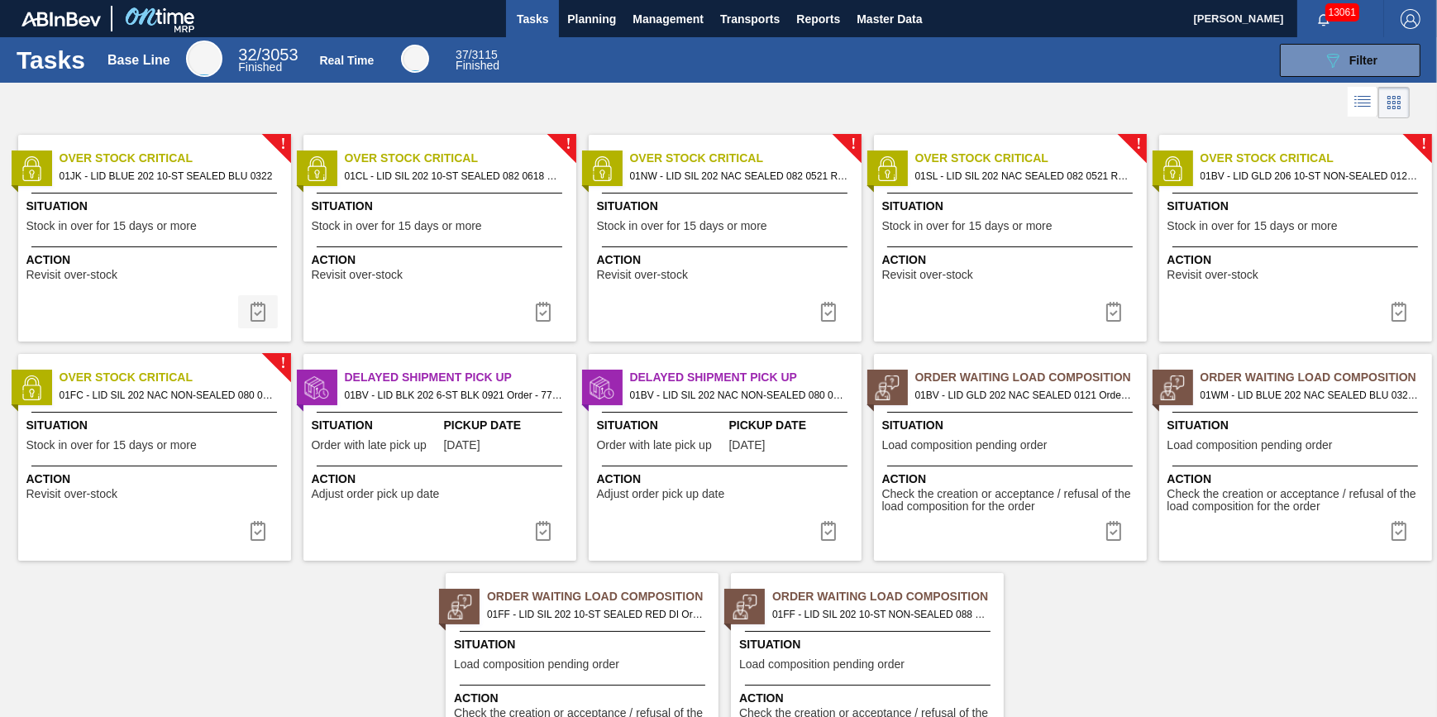
click at [266, 309] on button at bounding box center [258, 311] width 40 height 33
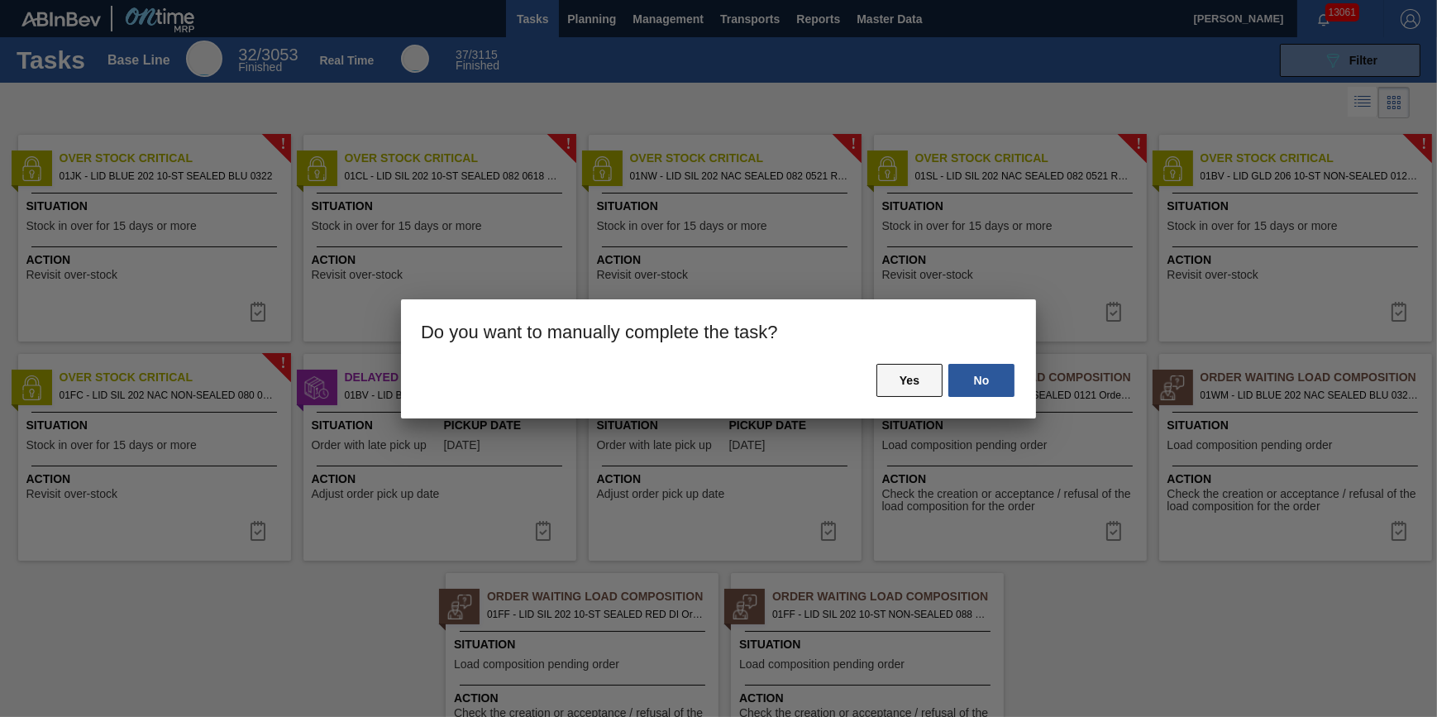
click at [906, 382] on button "Yes" at bounding box center [909, 380] width 66 height 33
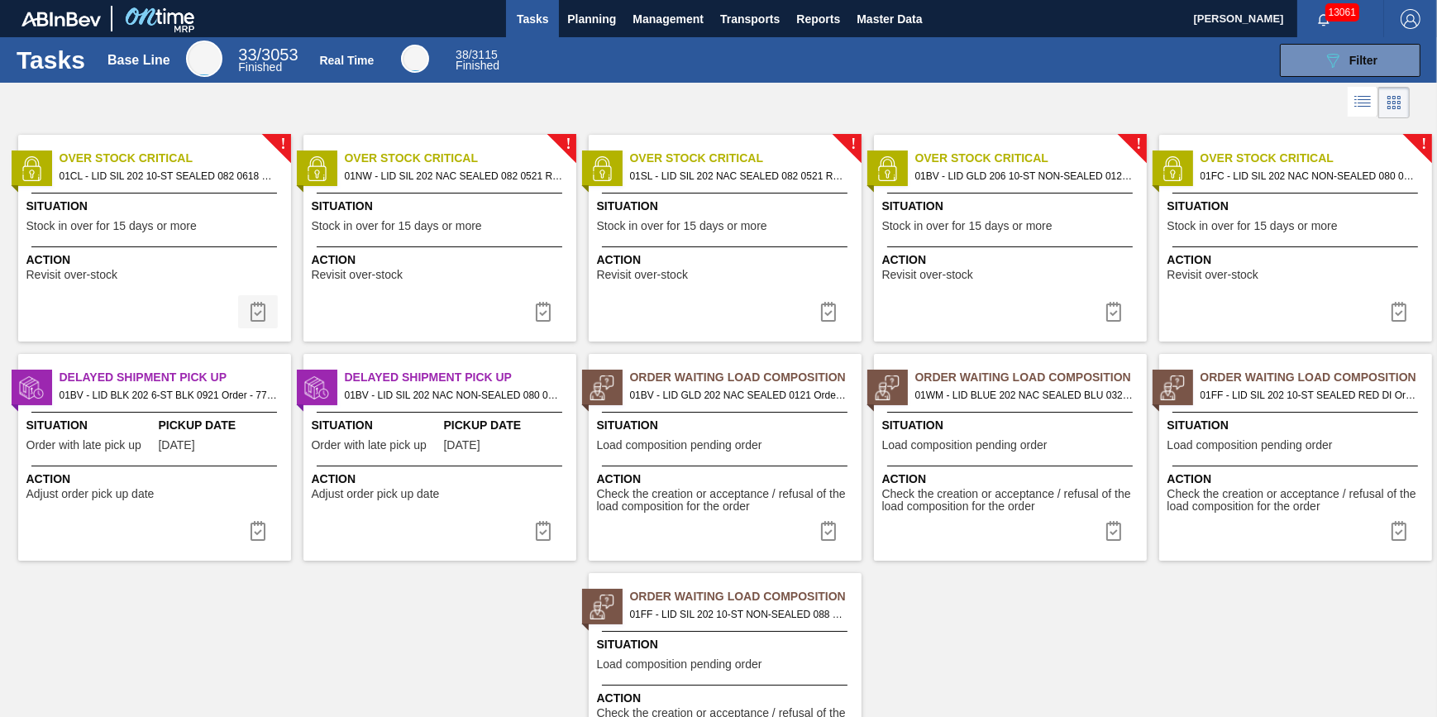
click at [258, 300] on button at bounding box center [258, 311] width 40 height 33
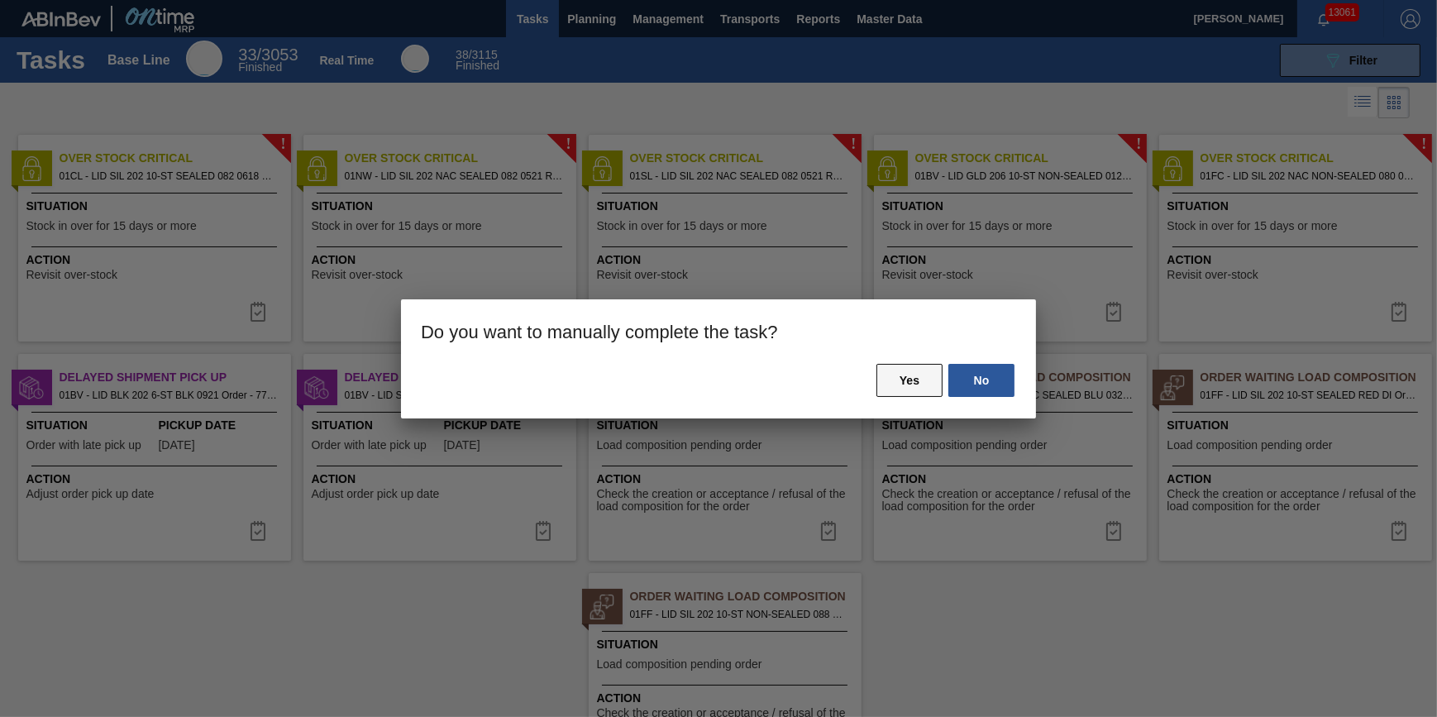
click at [927, 386] on button "Yes" at bounding box center [909, 380] width 66 height 33
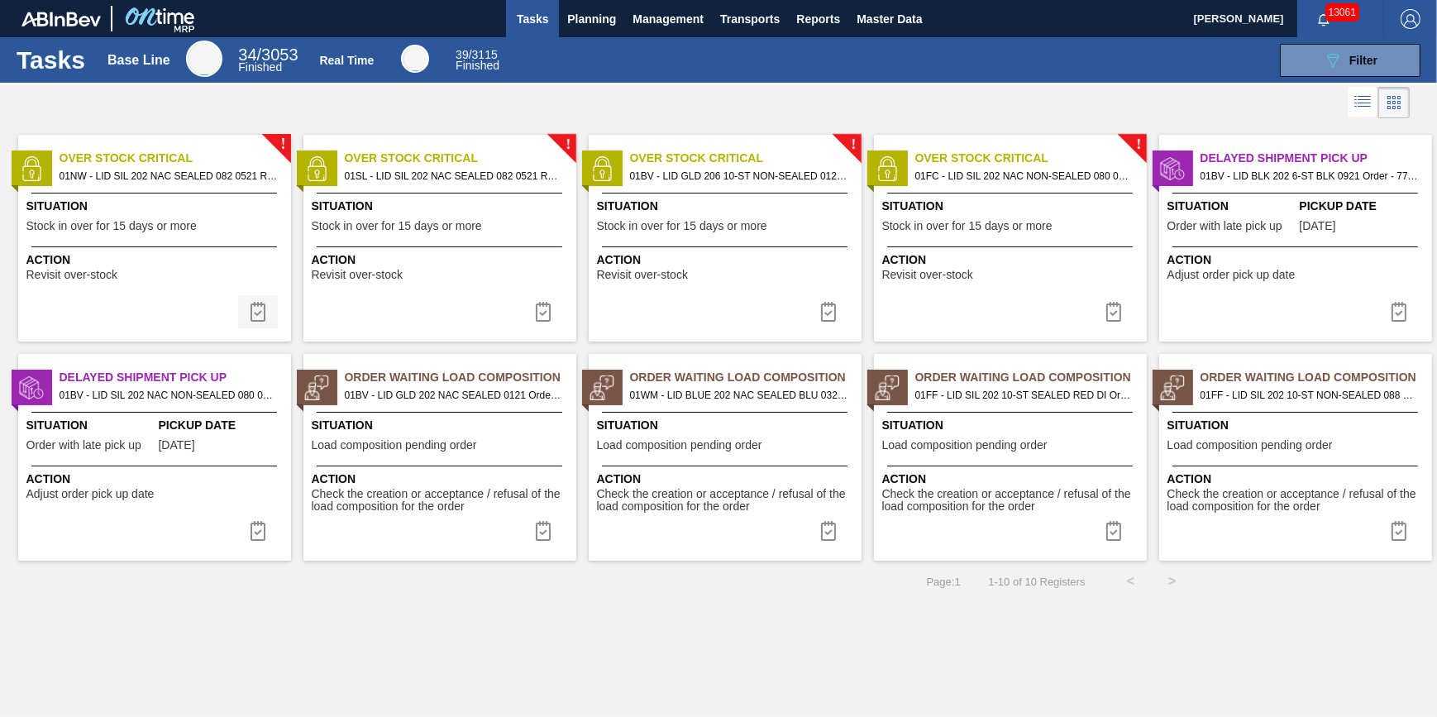
click at [248, 303] on img at bounding box center [258, 312] width 20 height 20
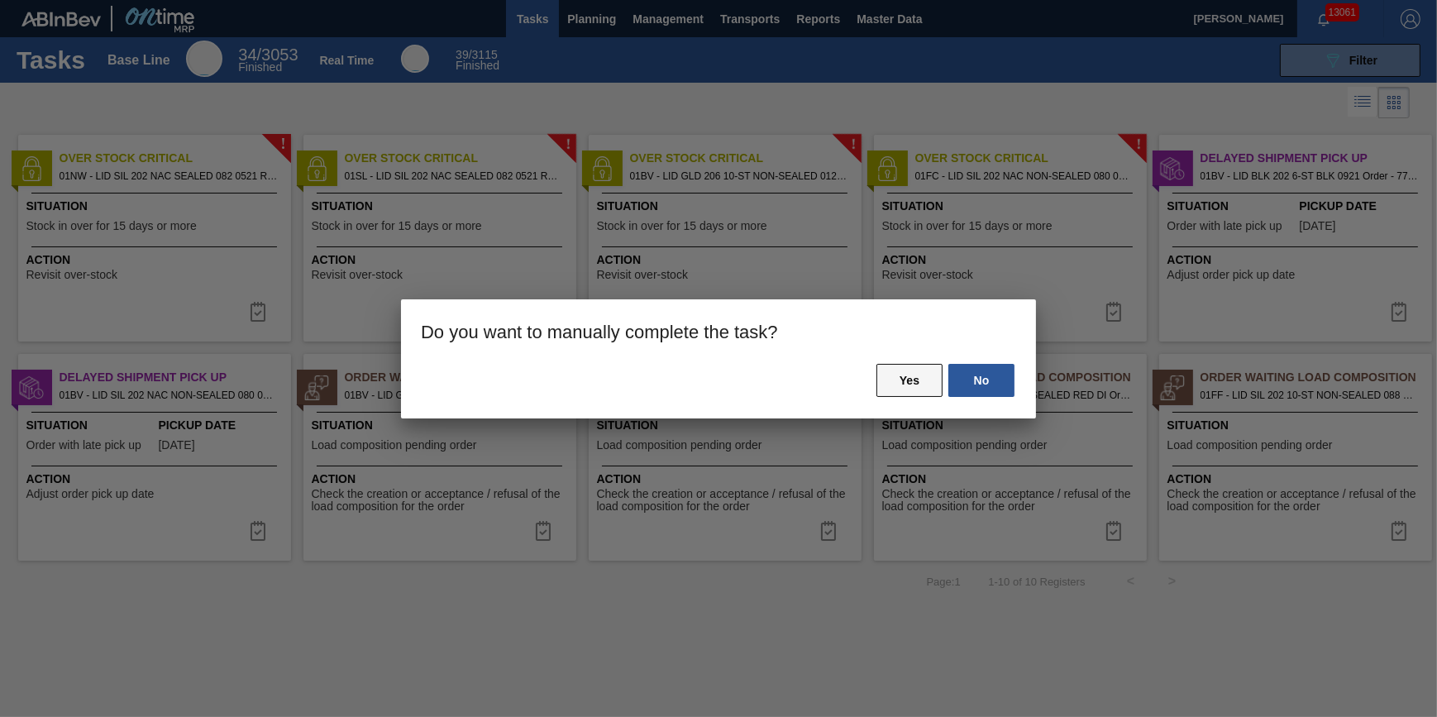
click at [903, 387] on button "Yes" at bounding box center [909, 380] width 66 height 33
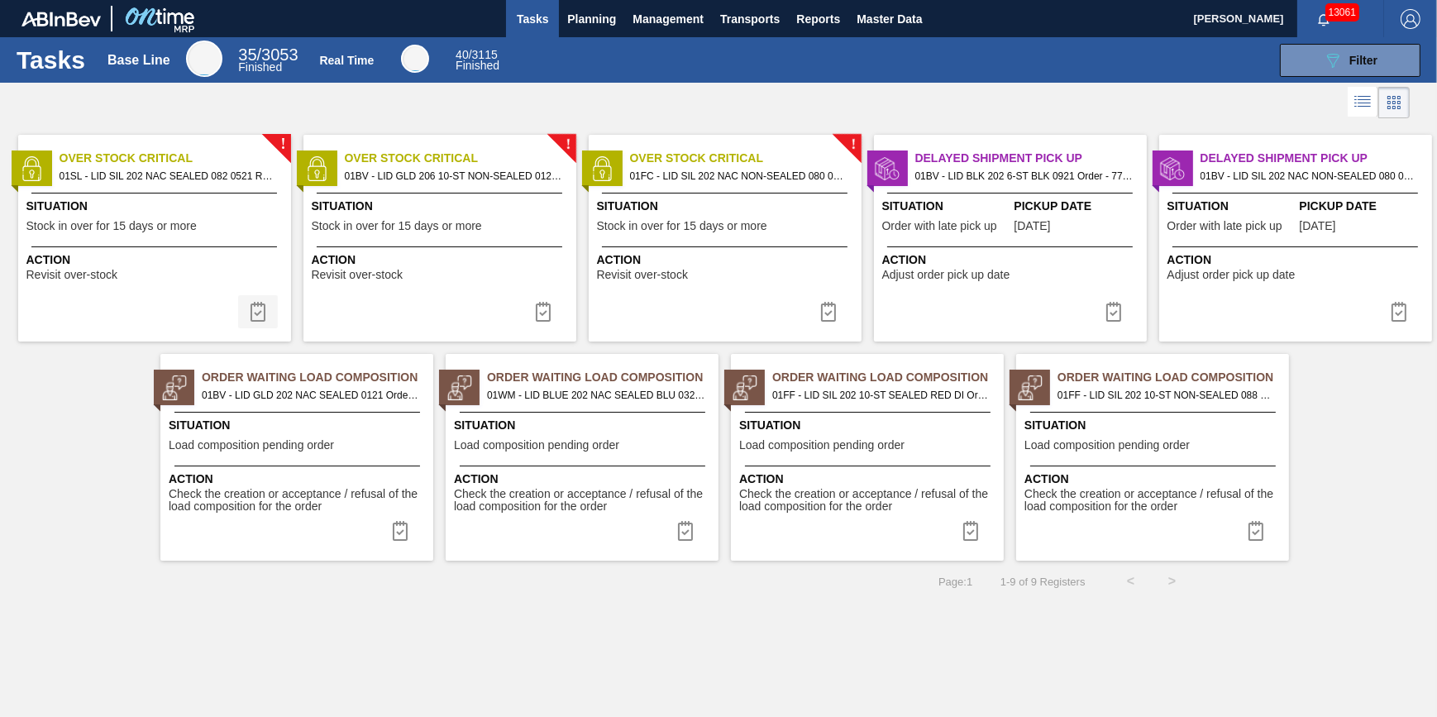
click at [252, 316] on img at bounding box center [258, 312] width 20 height 20
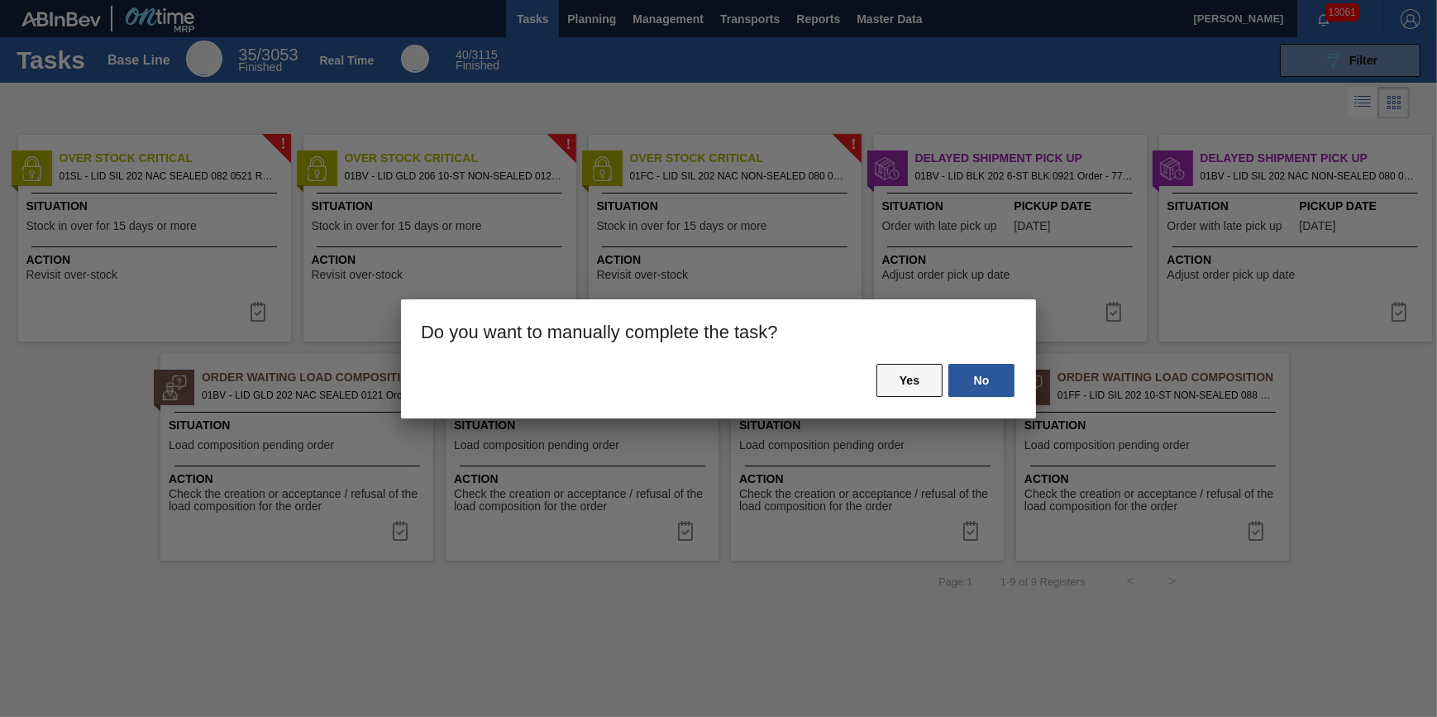
click at [892, 386] on button "Yes" at bounding box center [909, 380] width 66 height 33
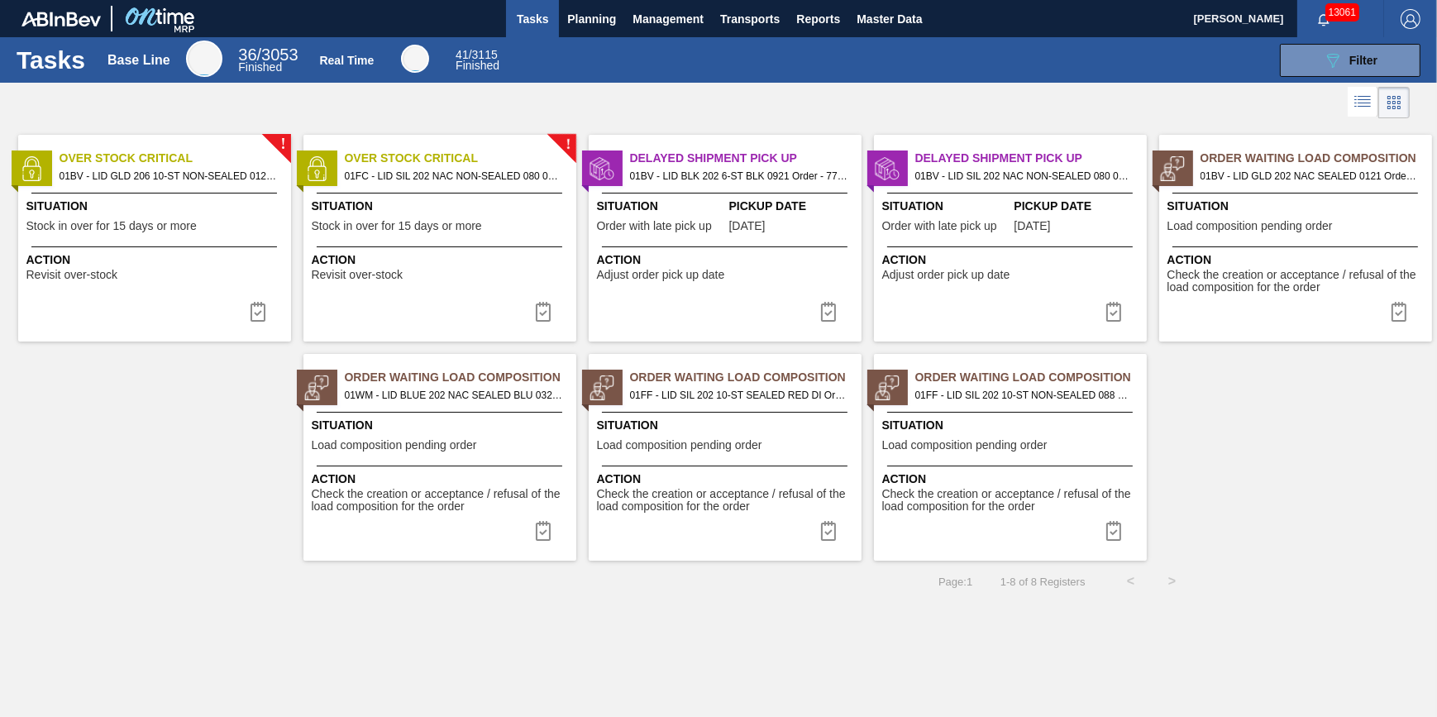
click at [263, 314] on img at bounding box center [258, 312] width 20 height 20
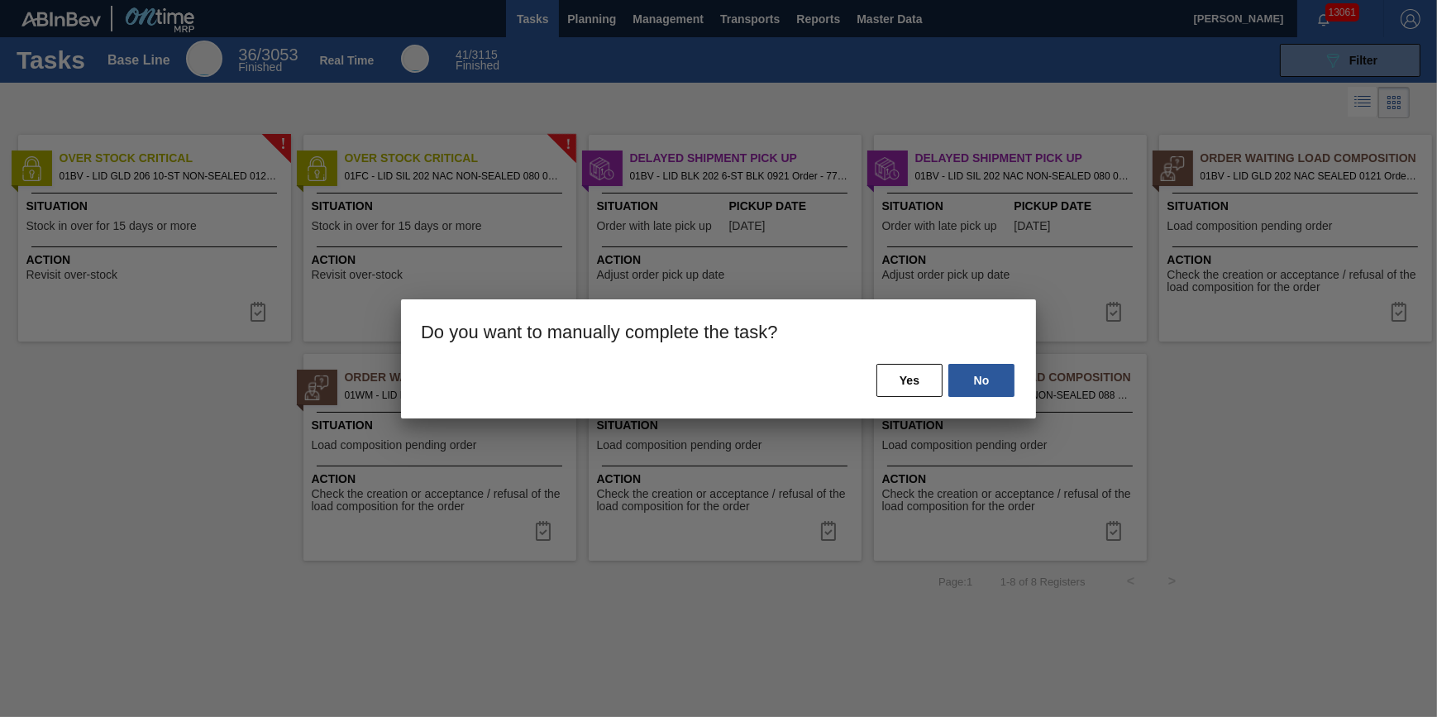
click at [901, 360] on h3 "Do you want to manually complete the task?" at bounding box center [718, 330] width 635 height 63
click at [898, 367] on button "Yes" at bounding box center [909, 380] width 66 height 33
